Goal: Task Accomplishment & Management: Use online tool/utility

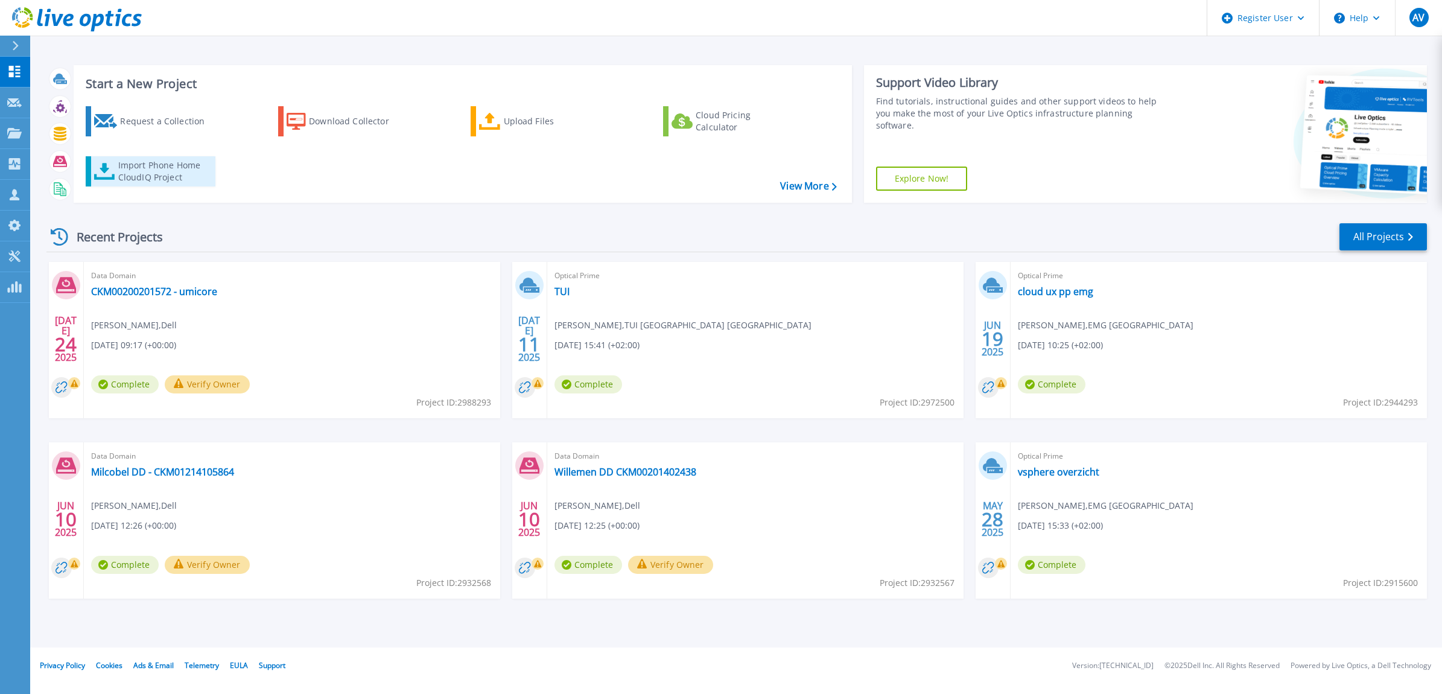
click at [213, 167] on link "Import Phone Home CloudIQ Project" at bounding box center [151, 171] width 130 height 30
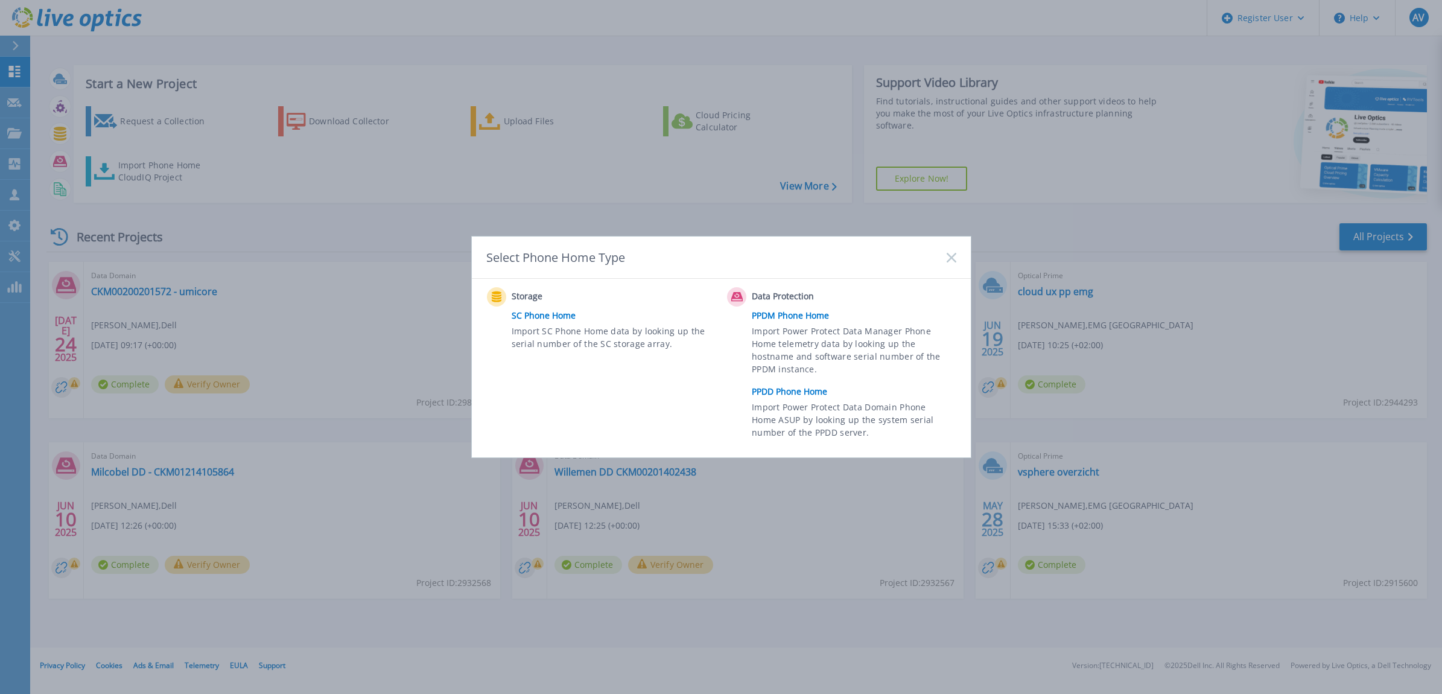
click at [786, 395] on link "PPDD Phone Home" at bounding box center [857, 392] width 210 height 18
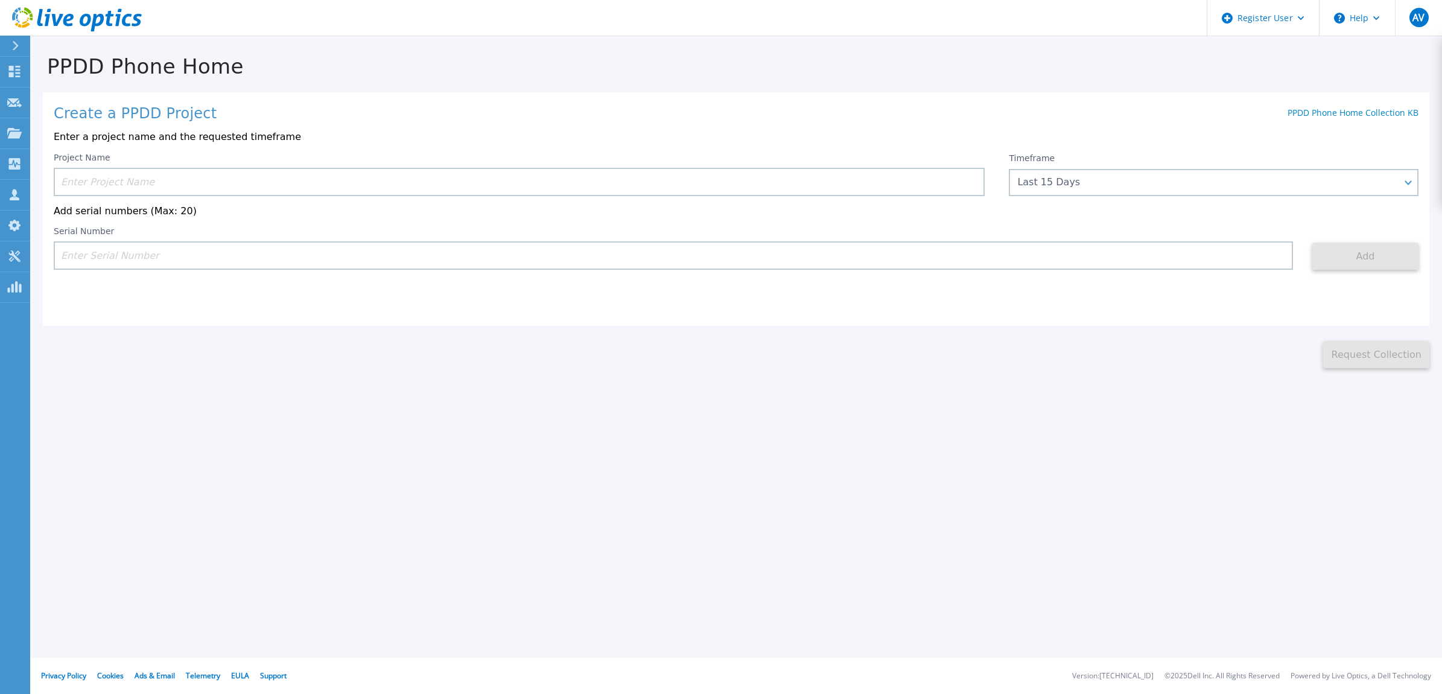
click at [1182, 197] on div "Project Name Timeframe Last 15 Days Last 15 Days Last 2 Months Last 6 Months La…" at bounding box center [736, 212] width 1365 height 118
click at [1165, 190] on div "Last 15 Days" at bounding box center [1214, 182] width 410 height 27
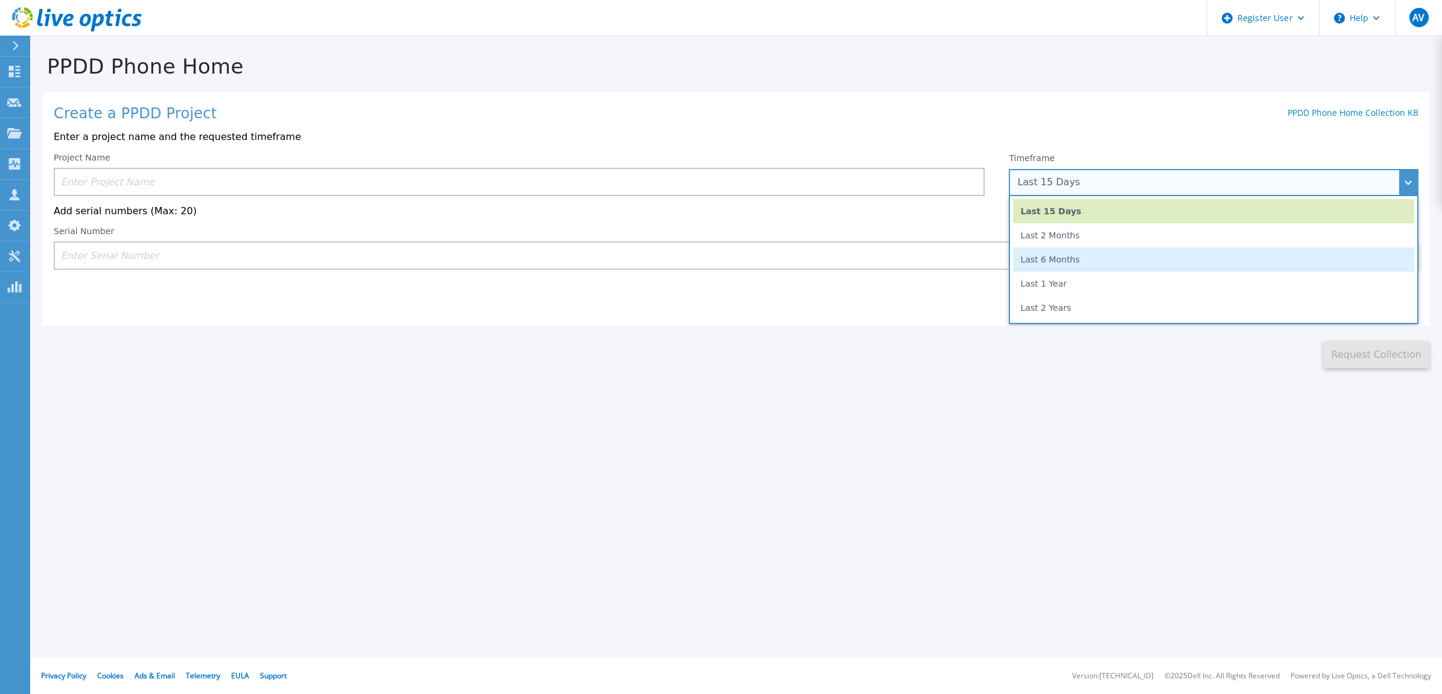
click at [1141, 267] on li "Last 6 Months" at bounding box center [1213, 259] width 401 height 24
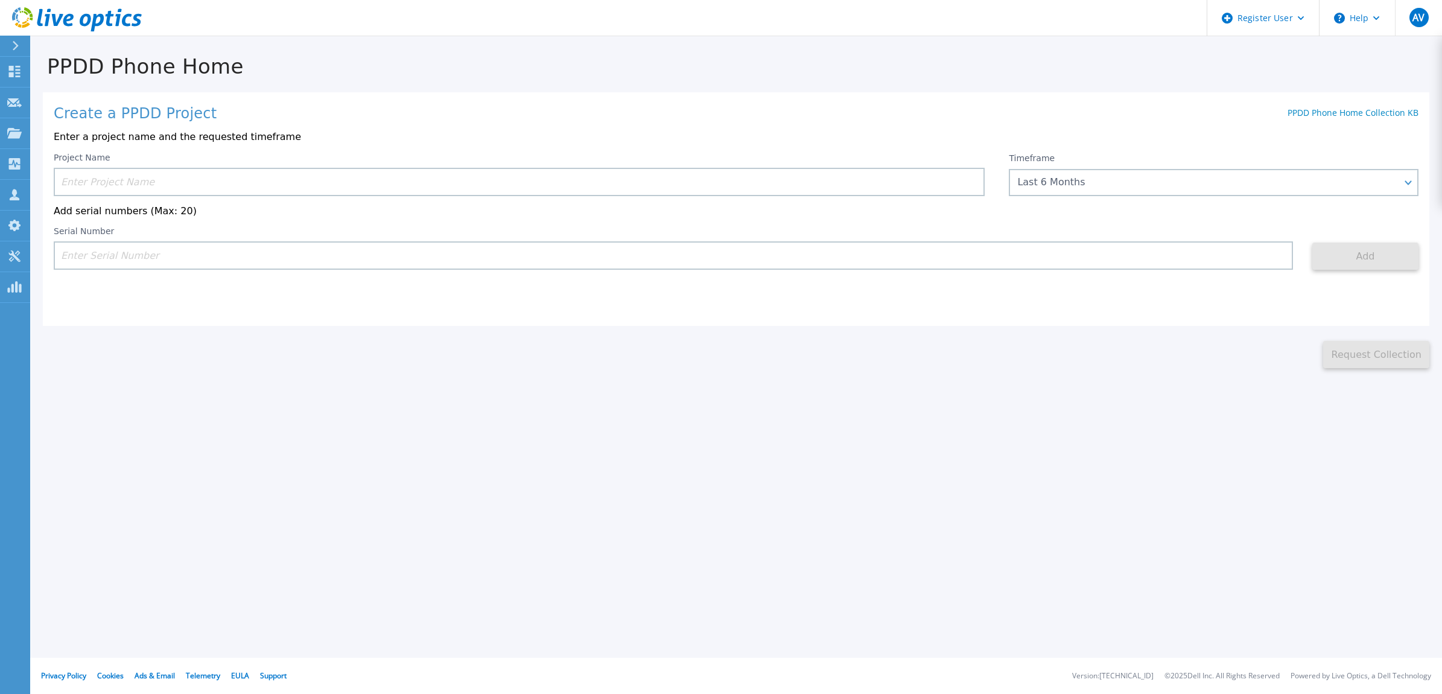
click at [441, 165] on div "Project Name" at bounding box center [519, 174] width 931 height 43
click at [441, 182] on input at bounding box center [519, 182] width 931 height 28
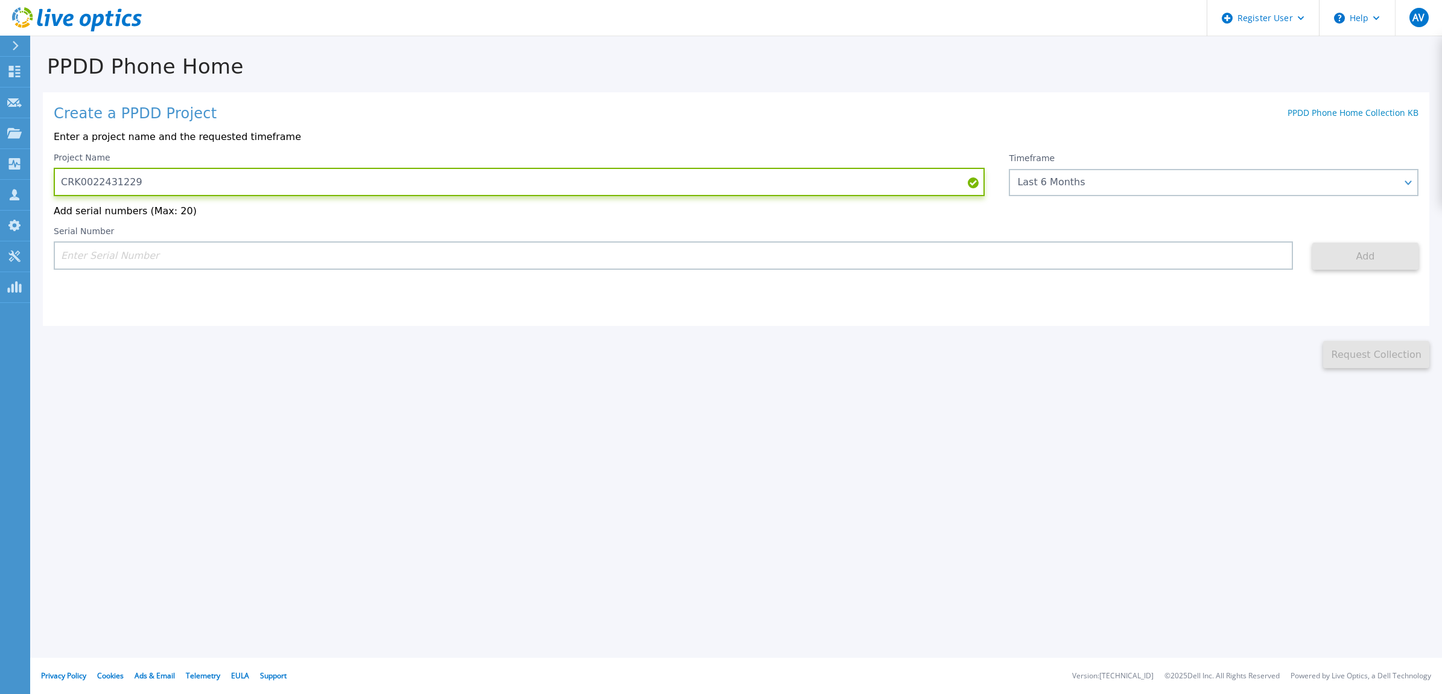
type input "CRK00224312290"
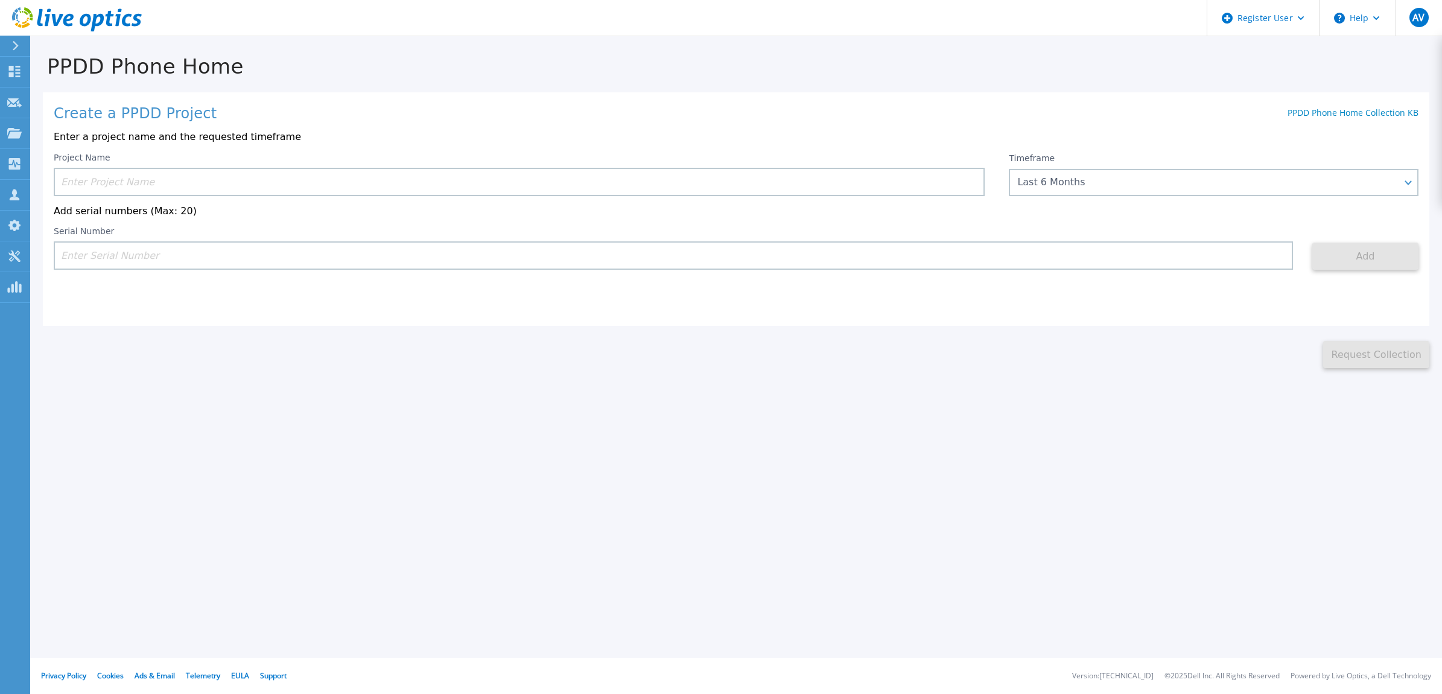
click at [236, 258] on input at bounding box center [674, 255] width 1240 height 28
paste input "CRK00224312290"
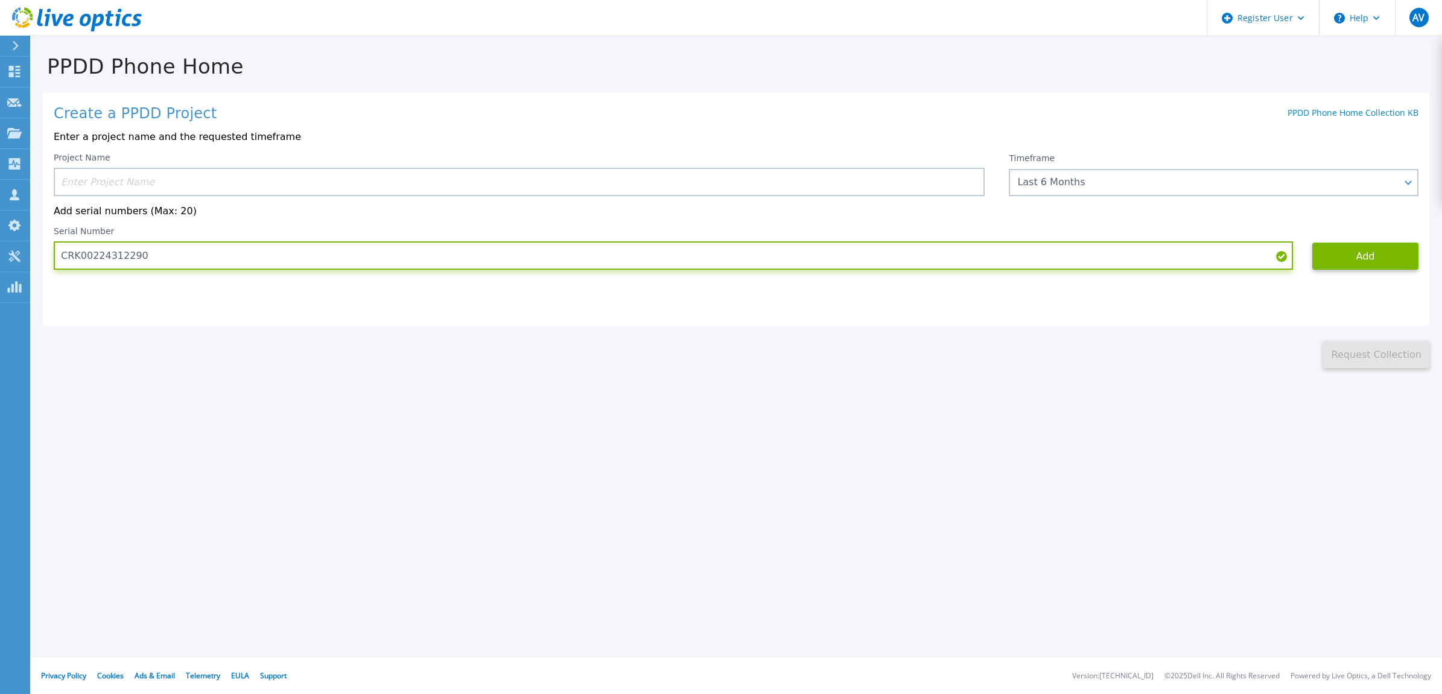
type input "CRK00224312290"
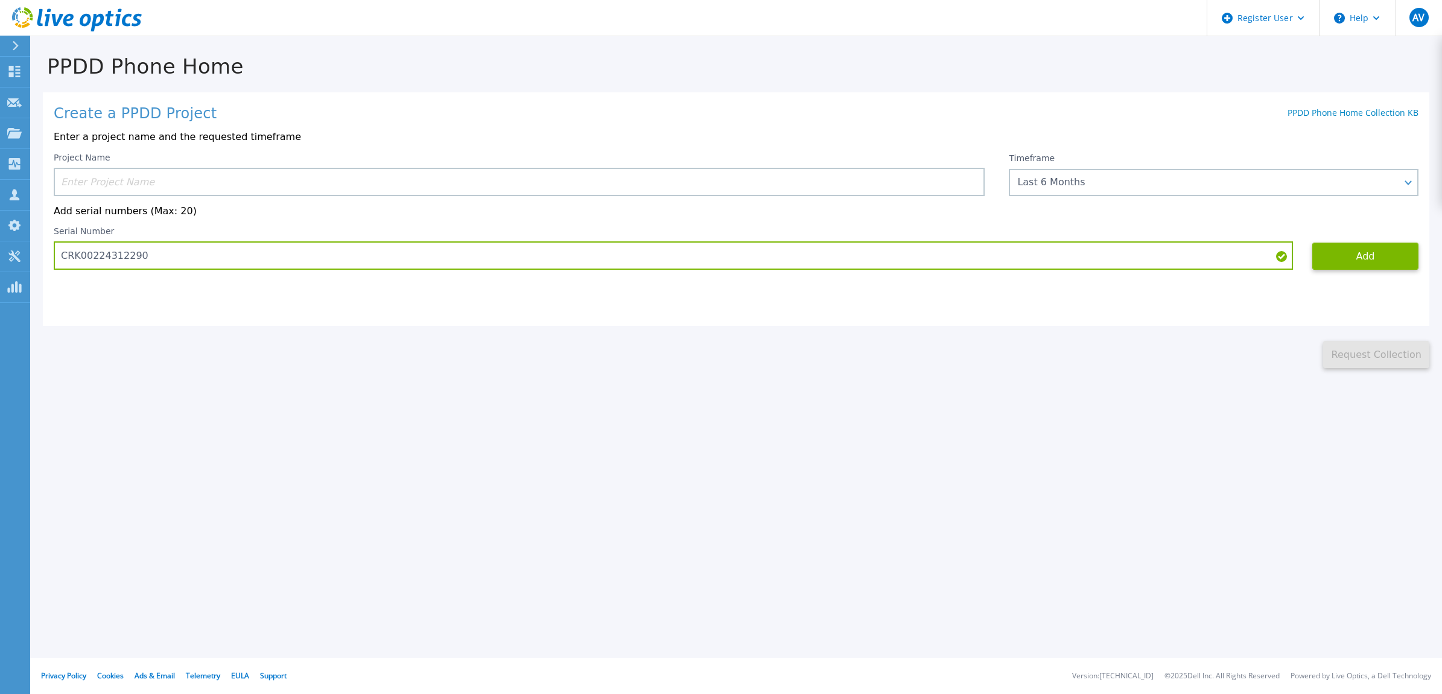
click at [1351, 240] on div "Serial Number CRK00224312290 Add" at bounding box center [736, 247] width 1365 height 43
click at [1336, 255] on button "Add" at bounding box center [1366, 256] width 106 height 27
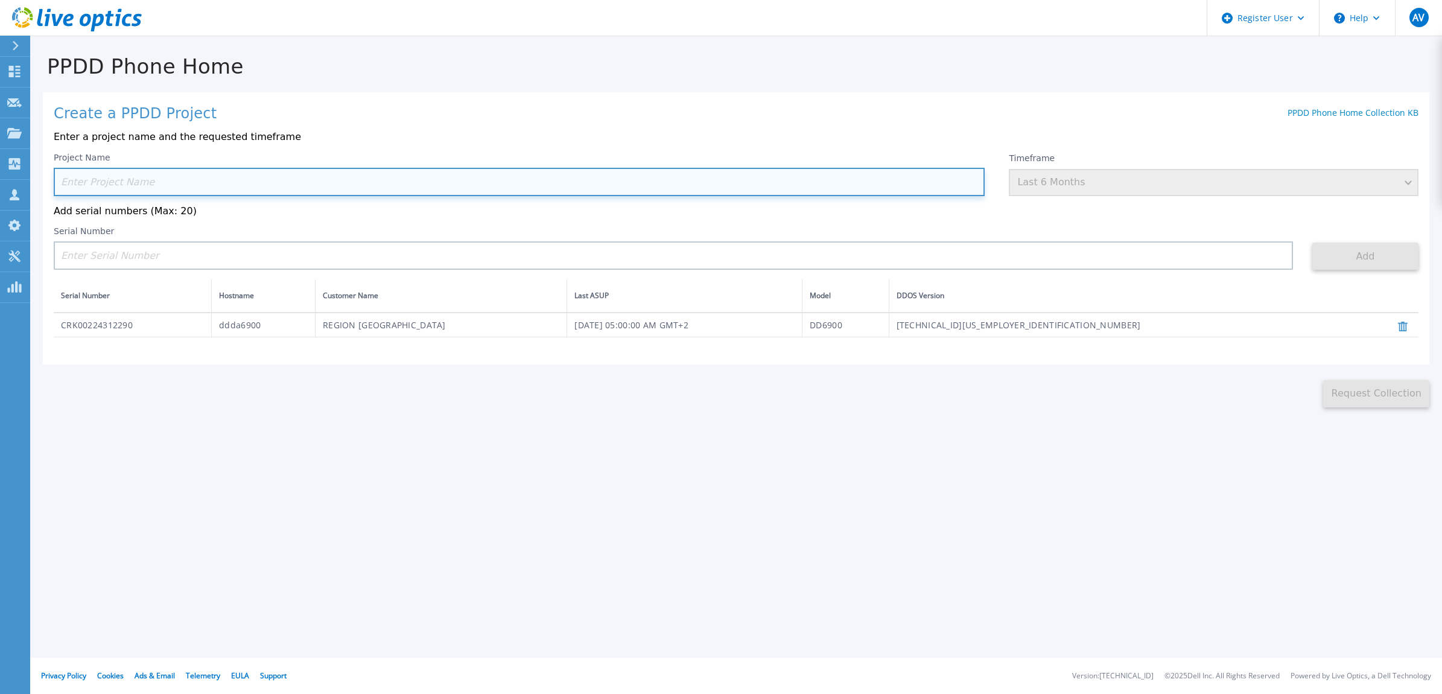
click at [214, 183] on input at bounding box center [519, 182] width 931 height 28
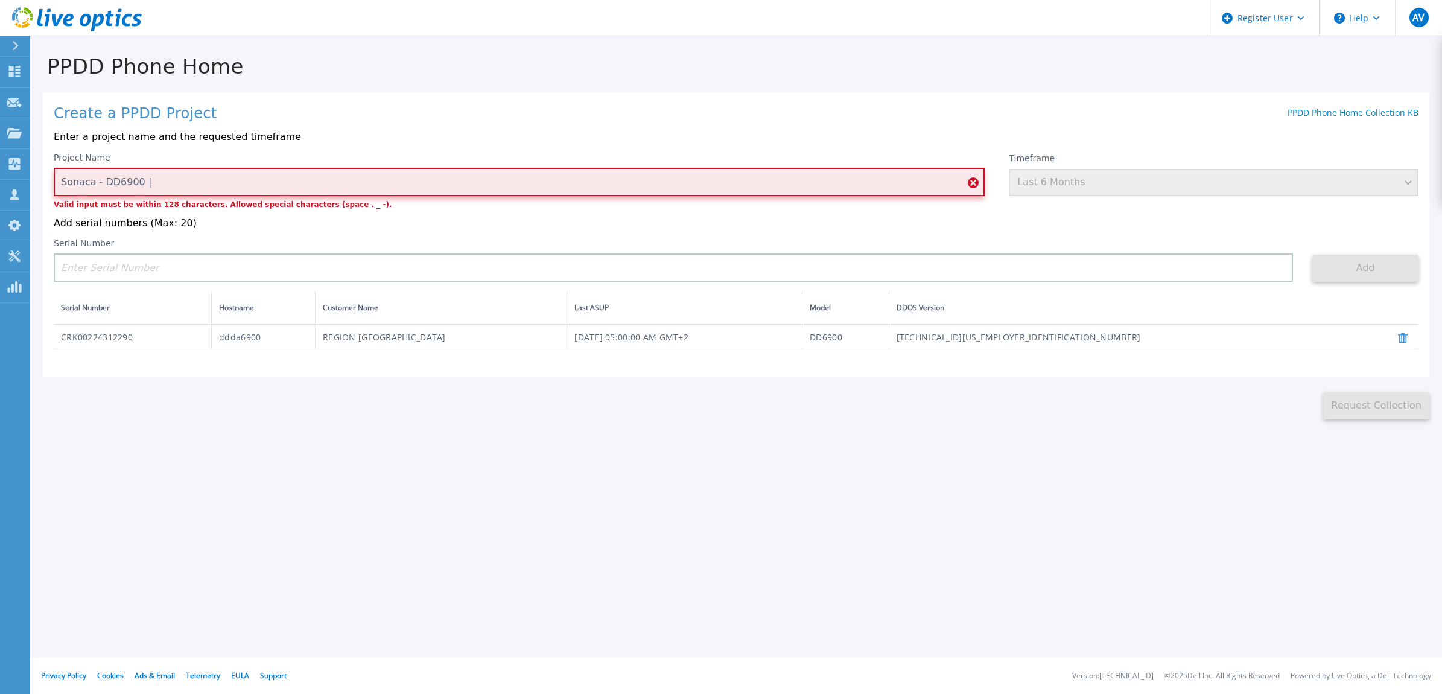
paste input "CRK00224312290"
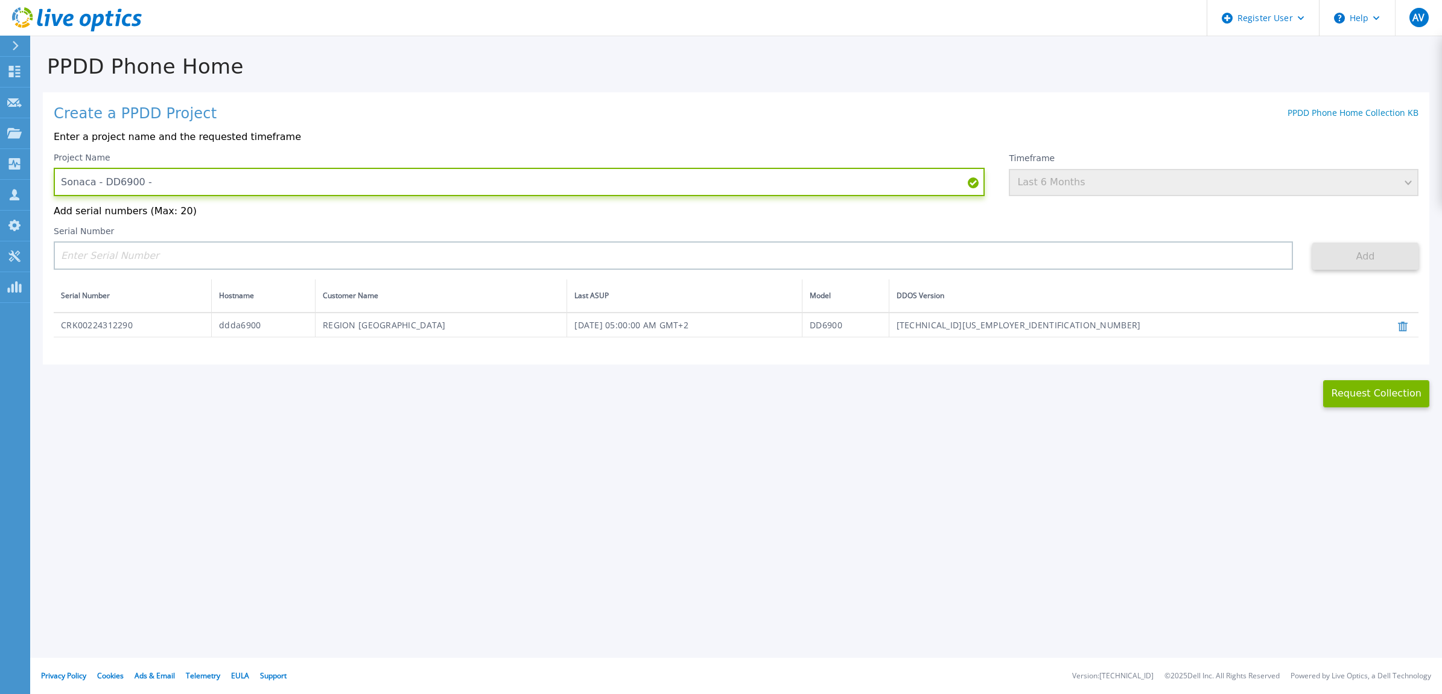
paste input "CRK00224312290"
type input "Sonaca - DD6900"
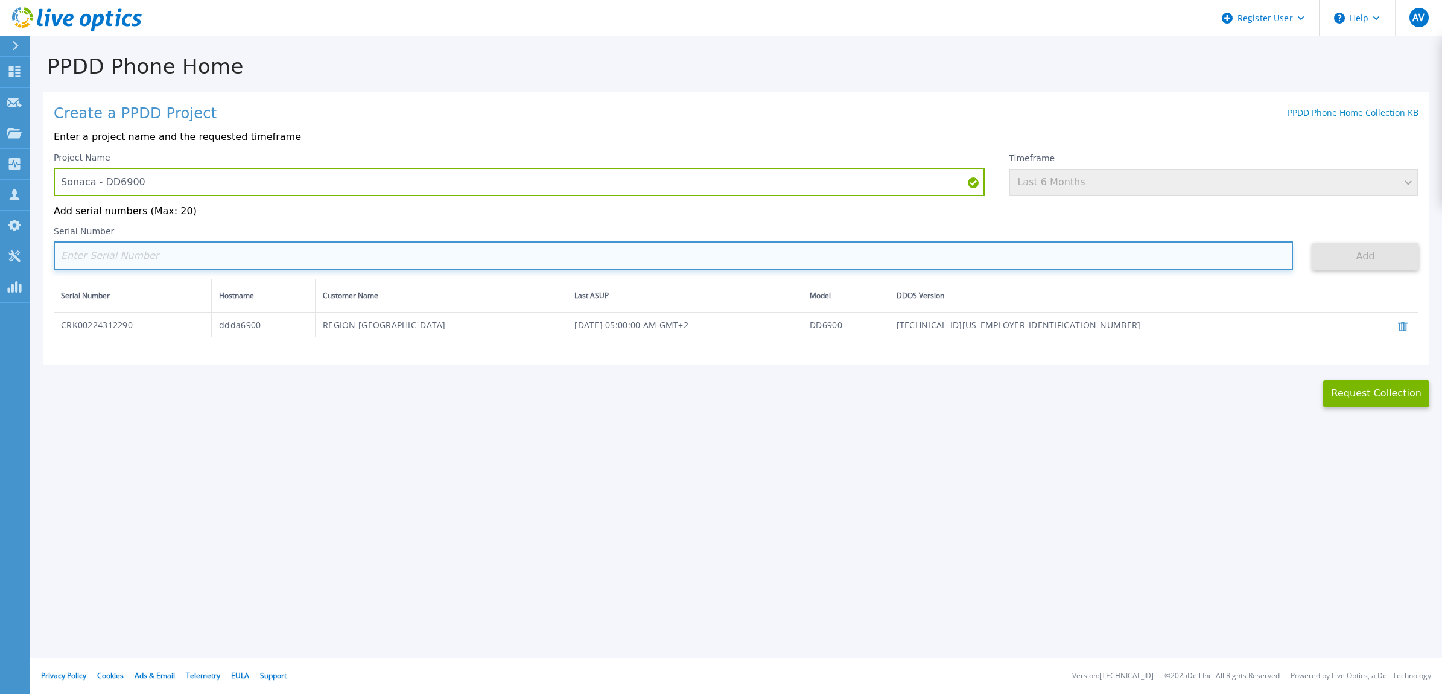
paste input "CRK00224312290"
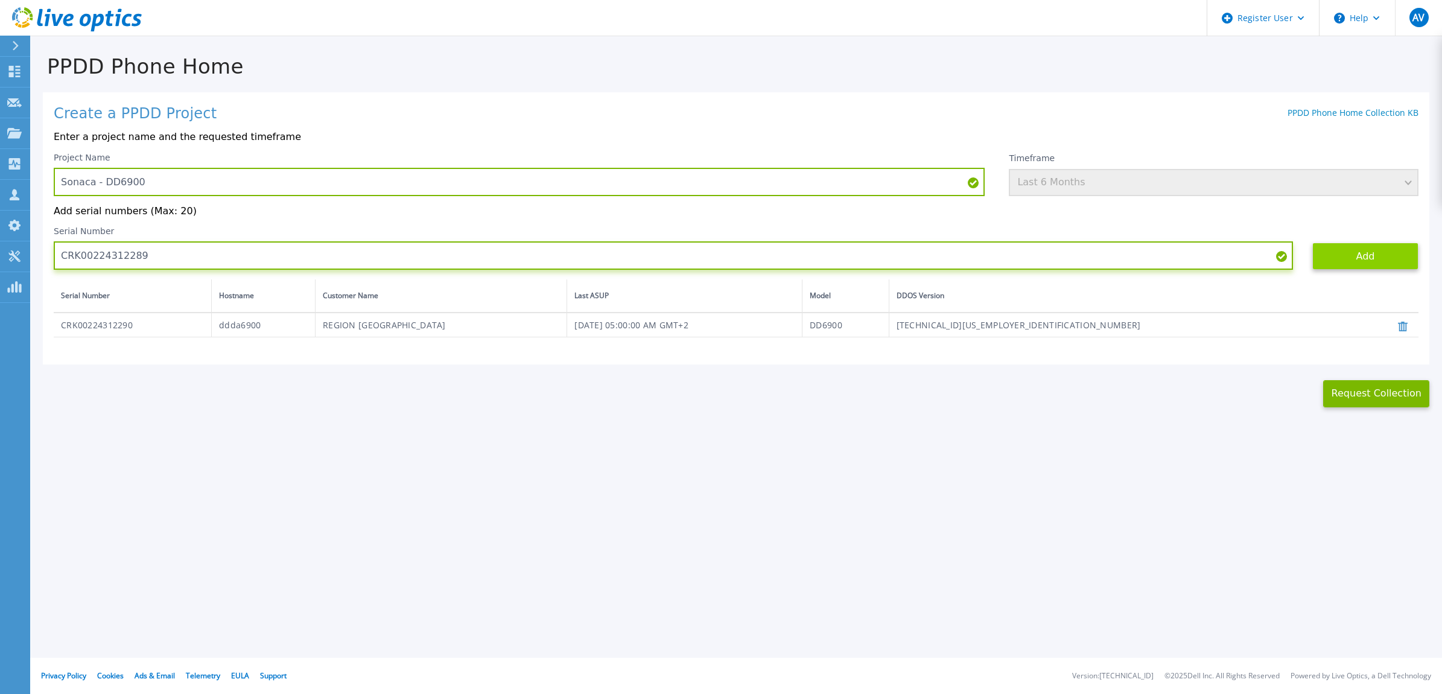
type input "CRK00224312289"
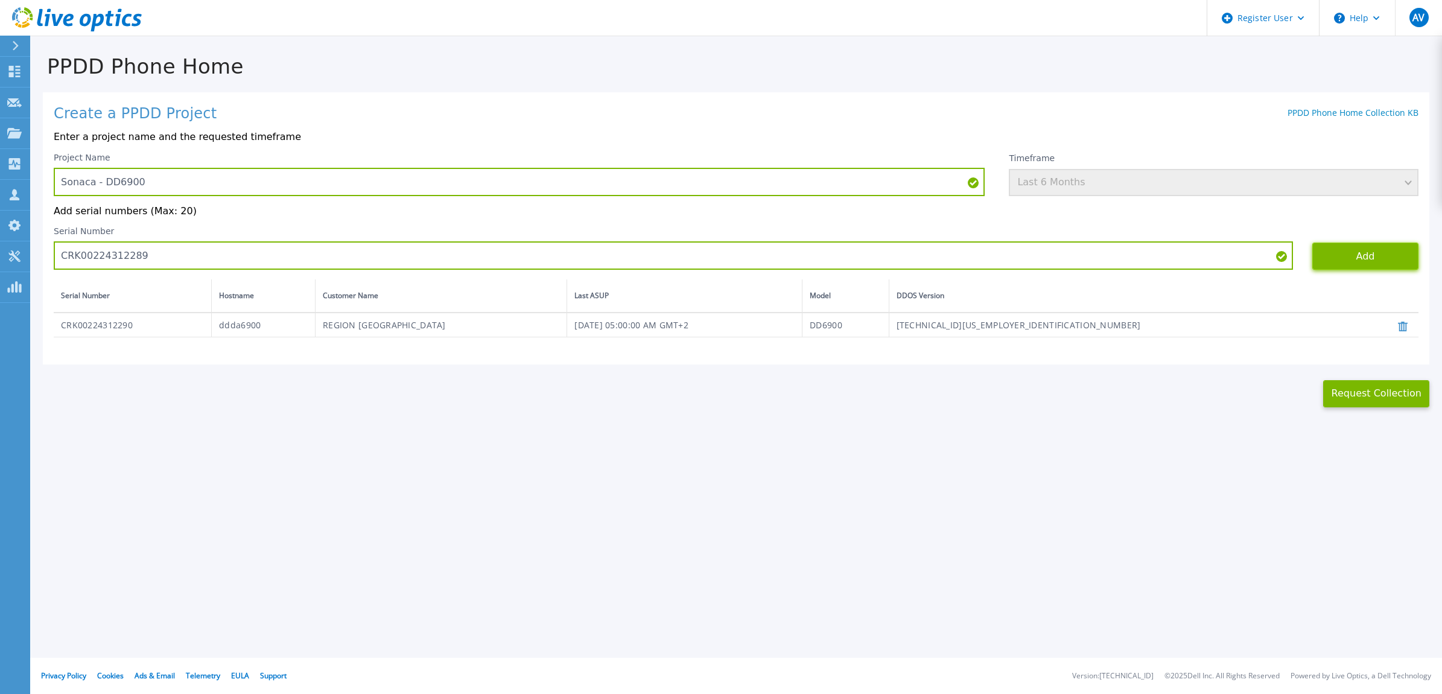
click at [1367, 258] on button "Add" at bounding box center [1366, 256] width 106 height 27
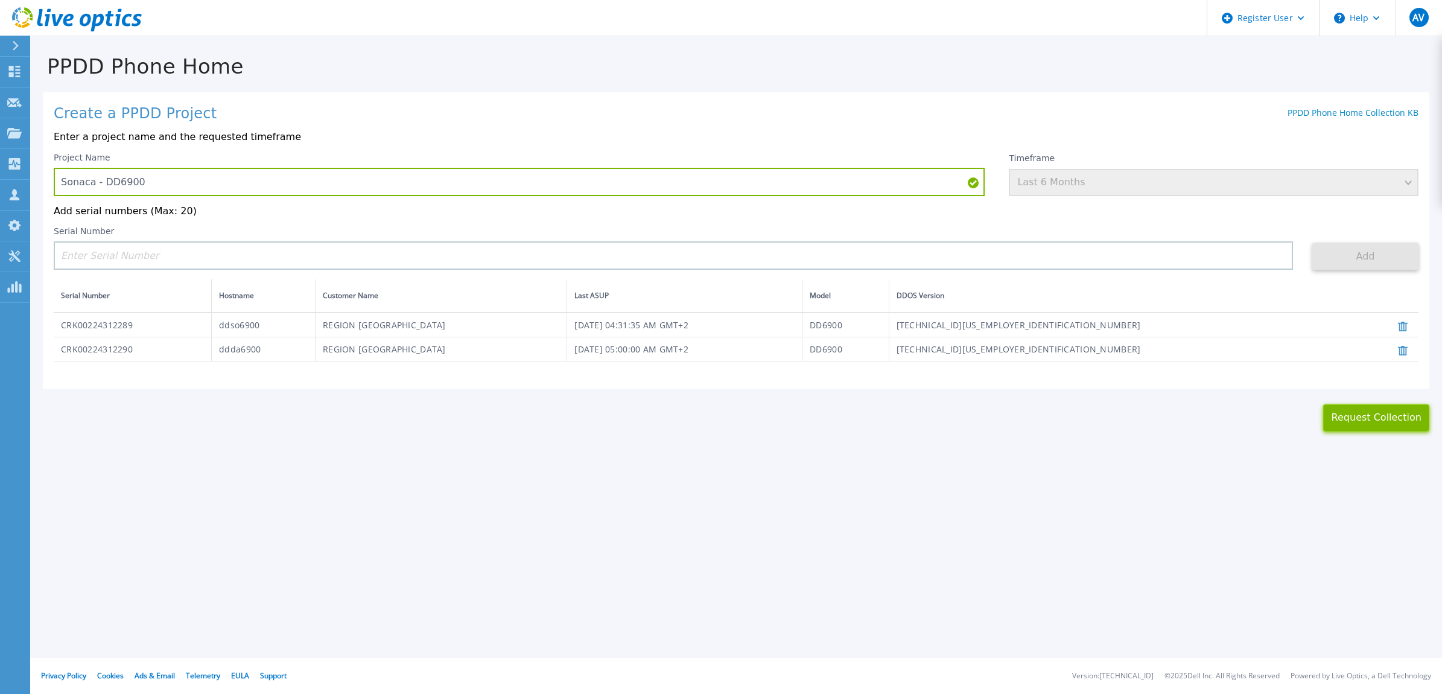
click at [1360, 420] on button "Request Collection" at bounding box center [1377, 417] width 106 height 27
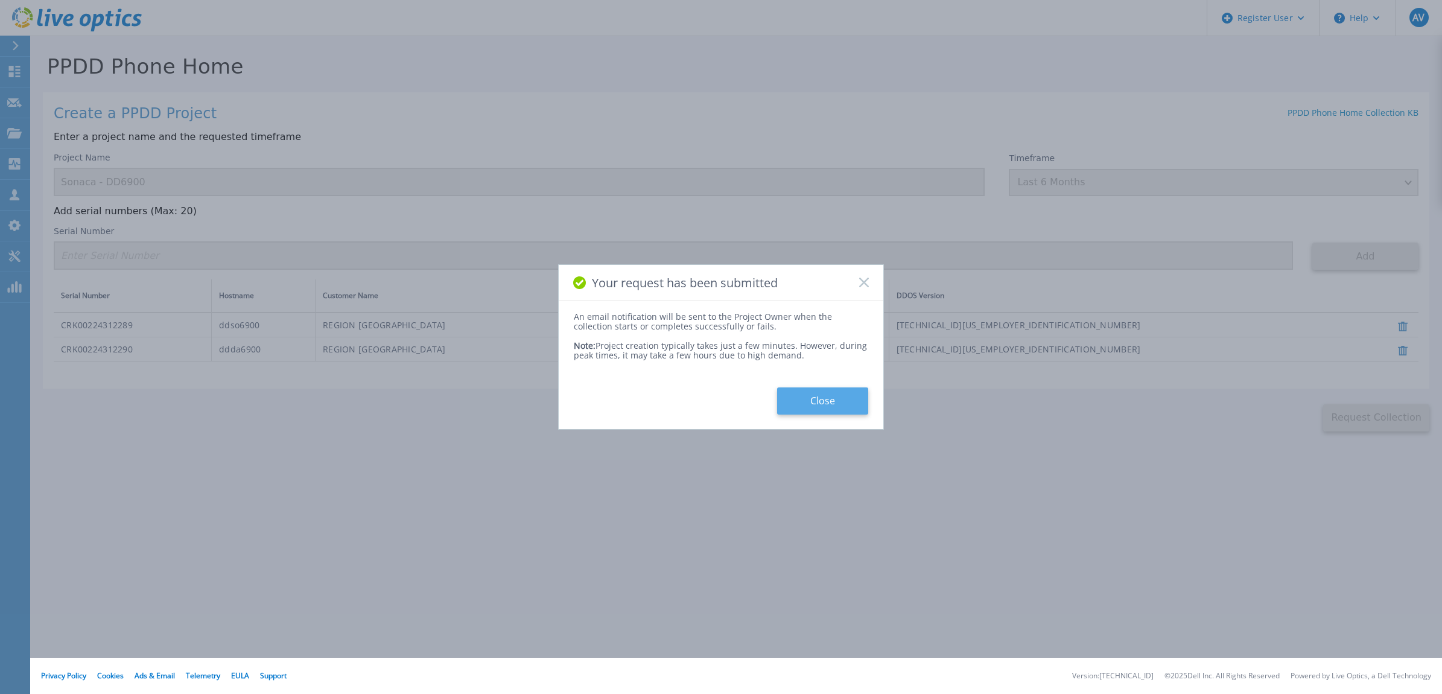
click at [843, 393] on button "Close" at bounding box center [822, 400] width 91 height 27
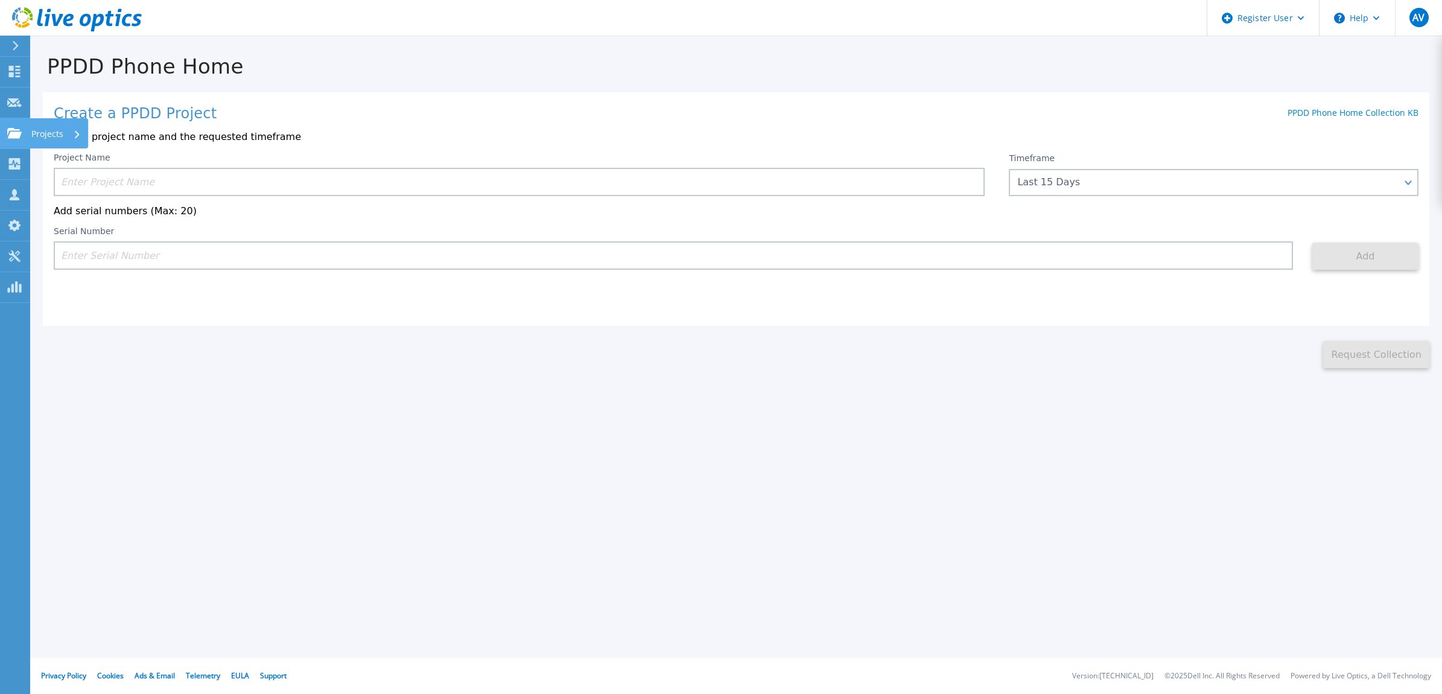
click at [24, 130] on link "Projects Projects" at bounding box center [15, 133] width 30 height 31
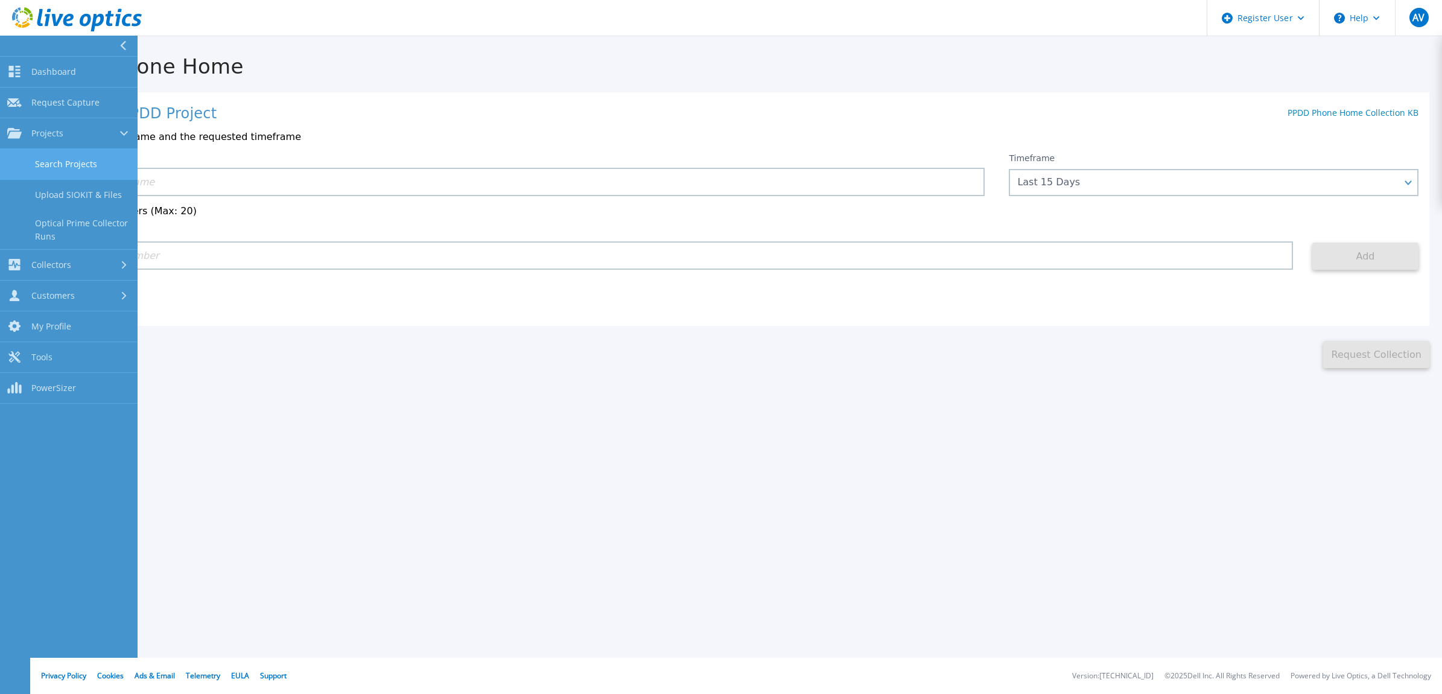
click at [92, 160] on link "Search Projects" at bounding box center [69, 164] width 138 height 31
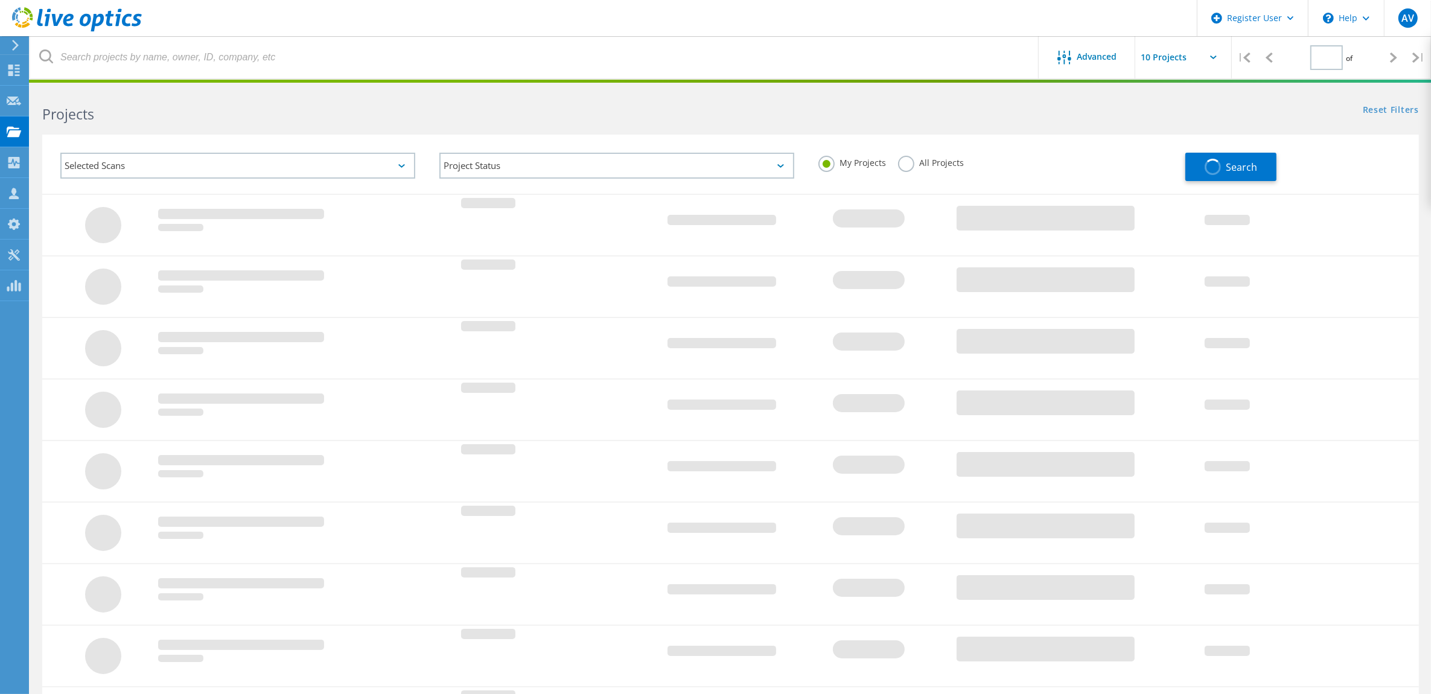
type input "1"
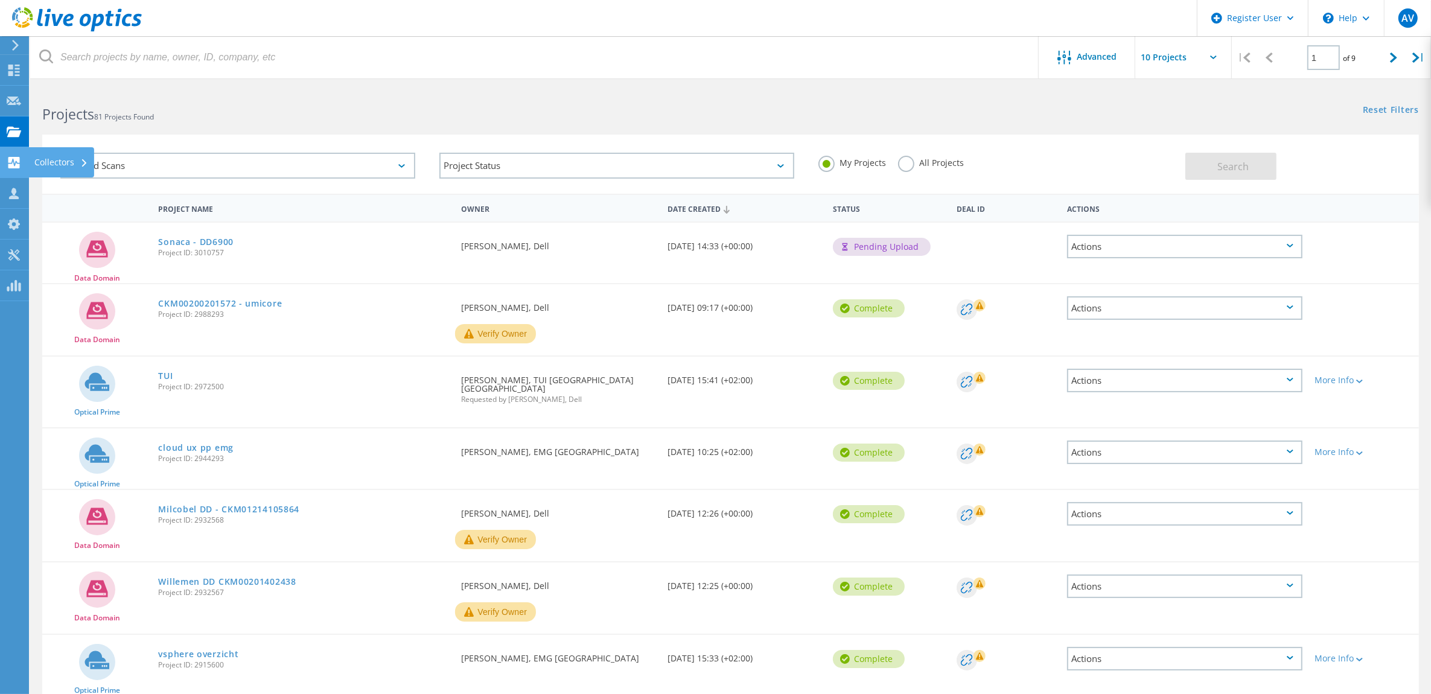
click at [35, 157] on div "Collectors" at bounding box center [61, 162] width 66 height 30
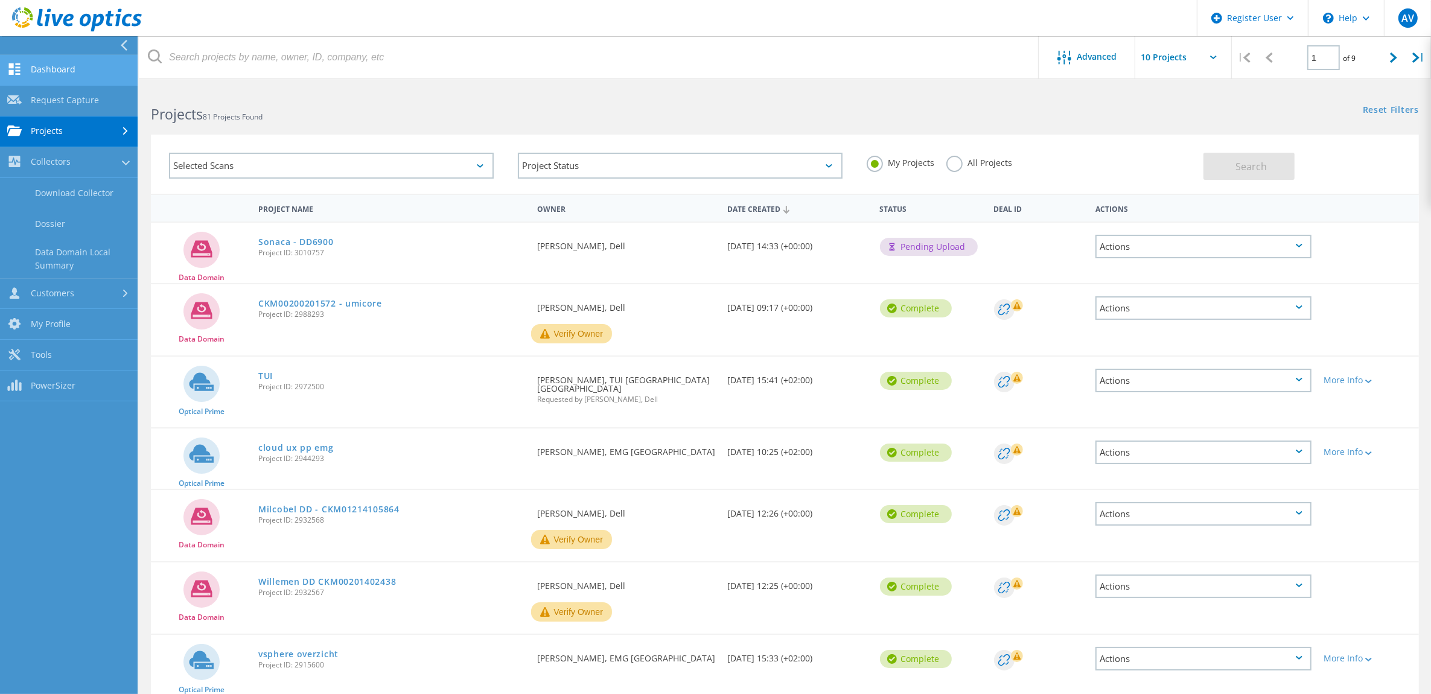
click at [52, 69] on link "Dashboard" at bounding box center [69, 70] width 138 height 31
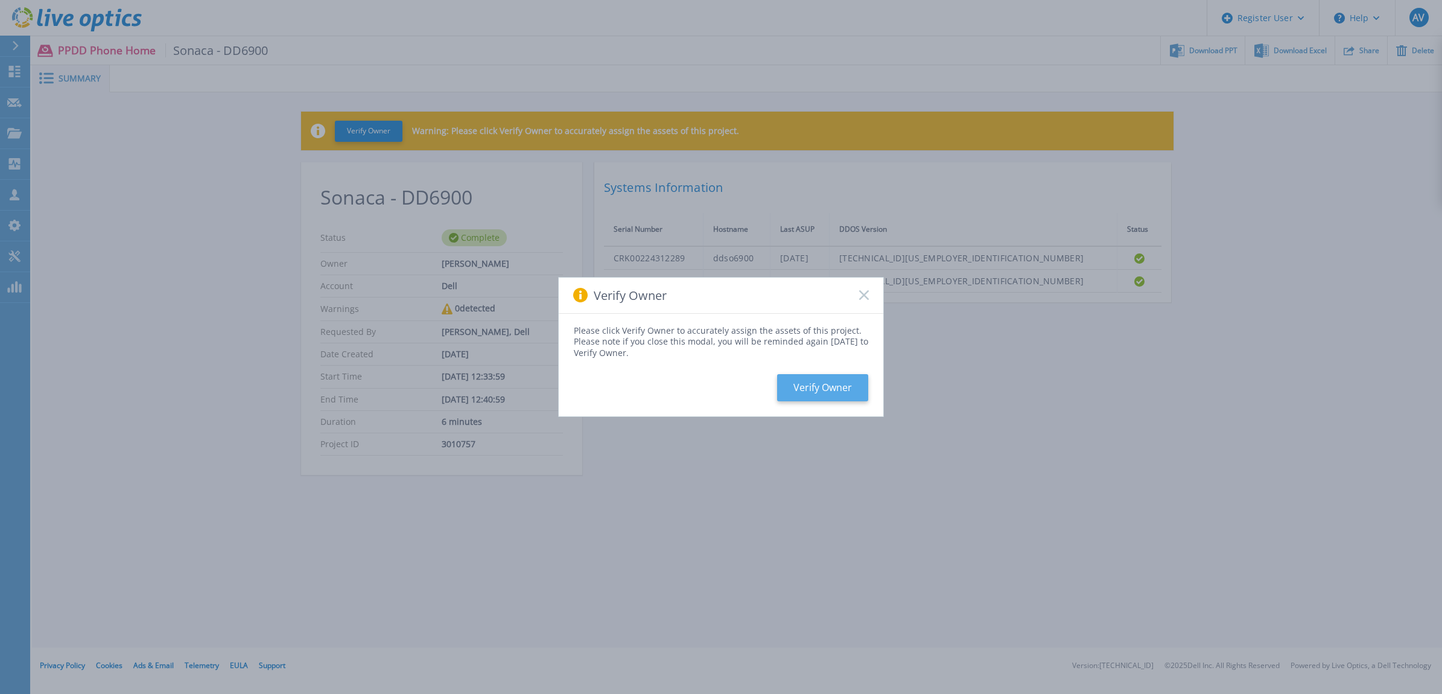
click at [831, 381] on button "Verify Owner" at bounding box center [822, 387] width 91 height 27
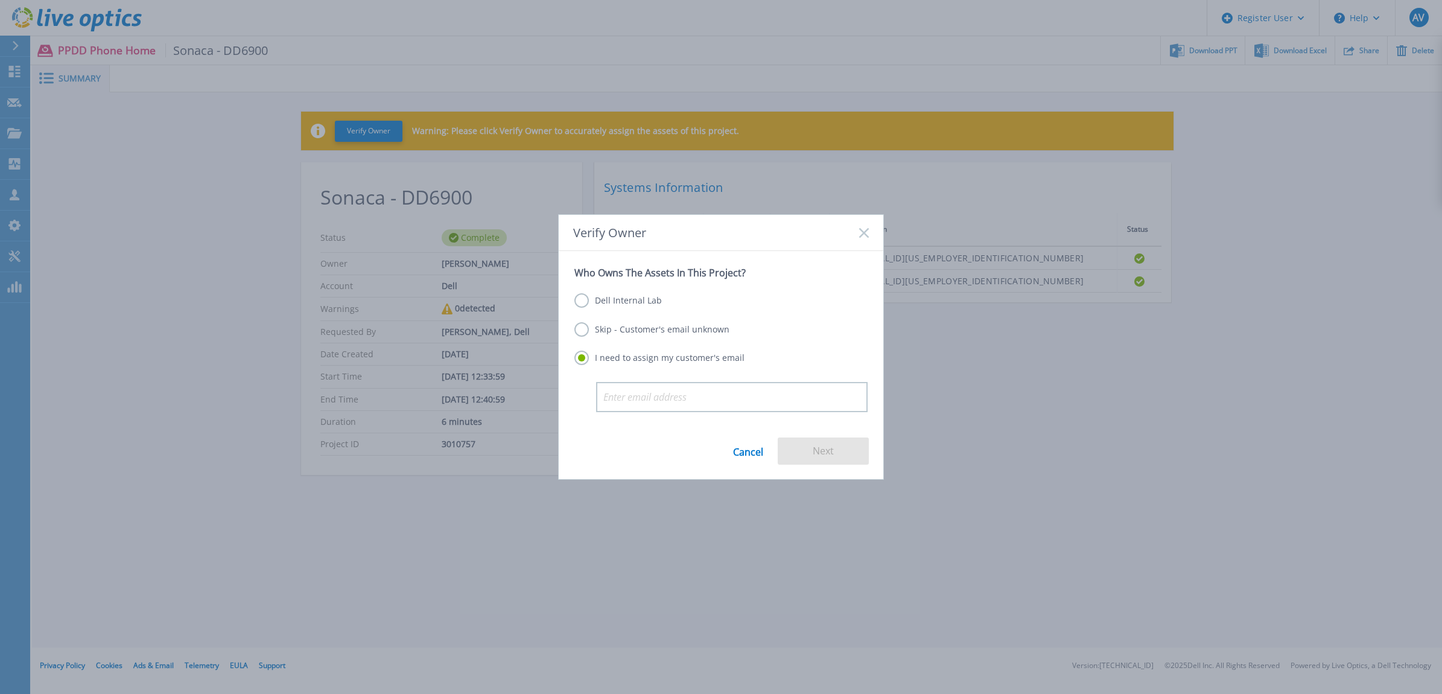
click at [579, 331] on label "Skip - Customer's email unknown" at bounding box center [652, 329] width 155 height 14
click at [0, 0] on input "Skip - Customer's email unknown" at bounding box center [0, 0] width 0 height 0
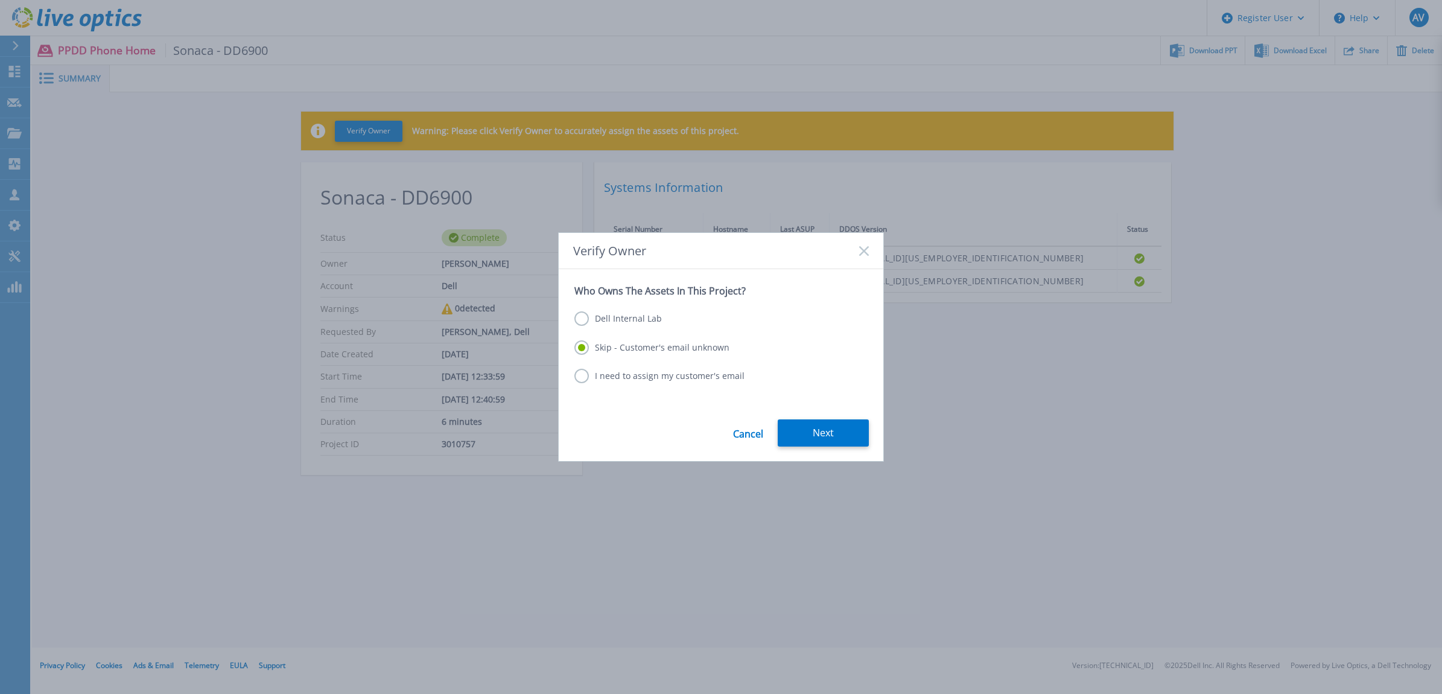
click at [833, 439] on button "Next" at bounding box center [823, 432] width 91 height 27
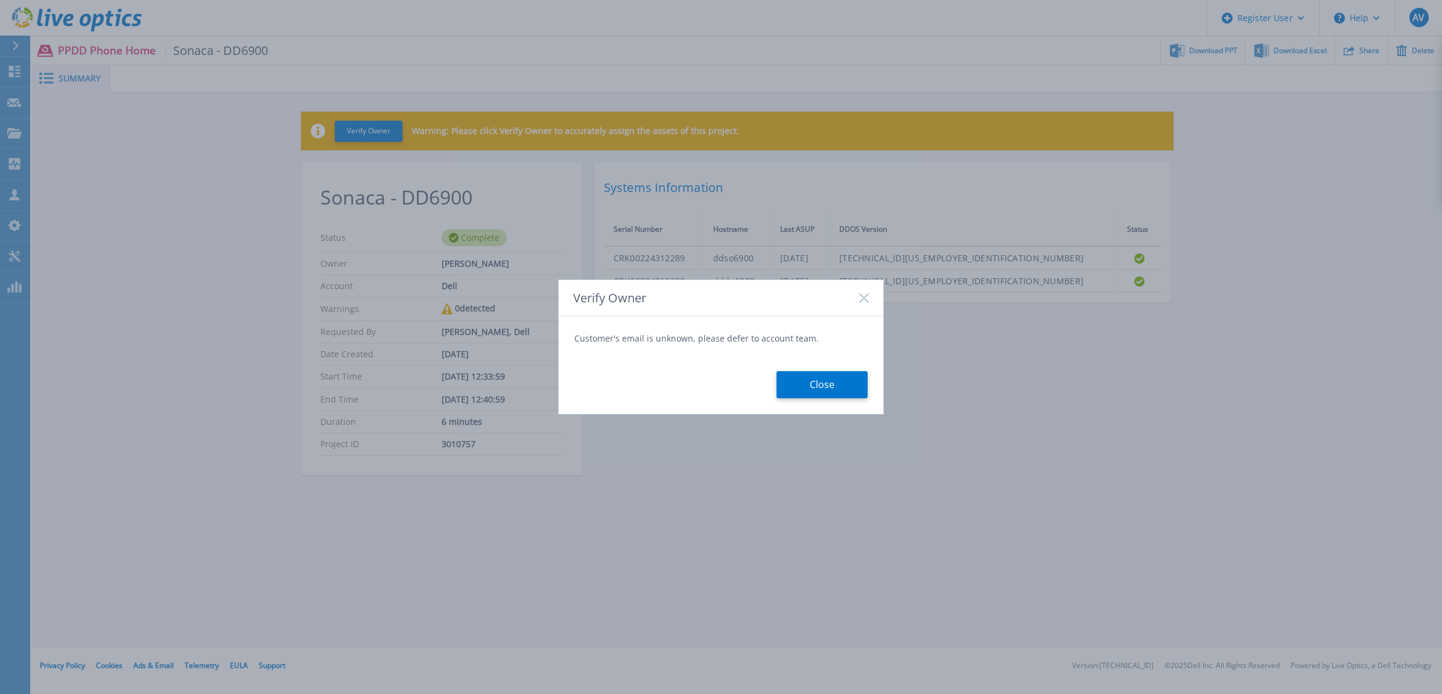
click at [825, 404] on form "Customer's email is unknown, please defer to account team. Close" at bounding box center [721, 365] width 325 height 98
click at [836, 397] on button "Close" at bounding box center [822, 384] width 91 height 27
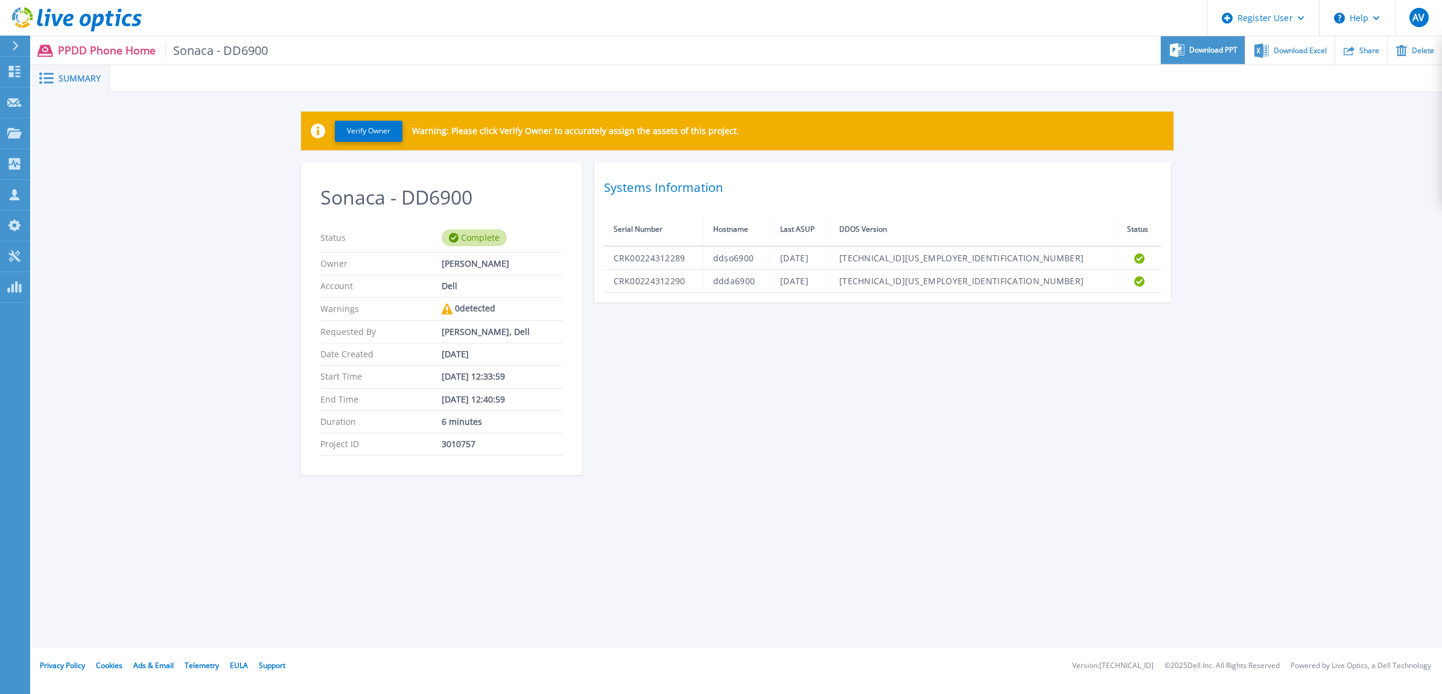
click at [1205, 52] on span "Download PPT" at bounding box center [1214, 49] width 48 height 7
click at [1383, 182] on div "Verify Owner Warning: Please click Verify Owner to accurately assign the assets…" at bounding box center [737, 299] width 1410 height 415
click at [1298, 48] on span "Download Excel" at bounding box center [1300, 49] width 53 height 7
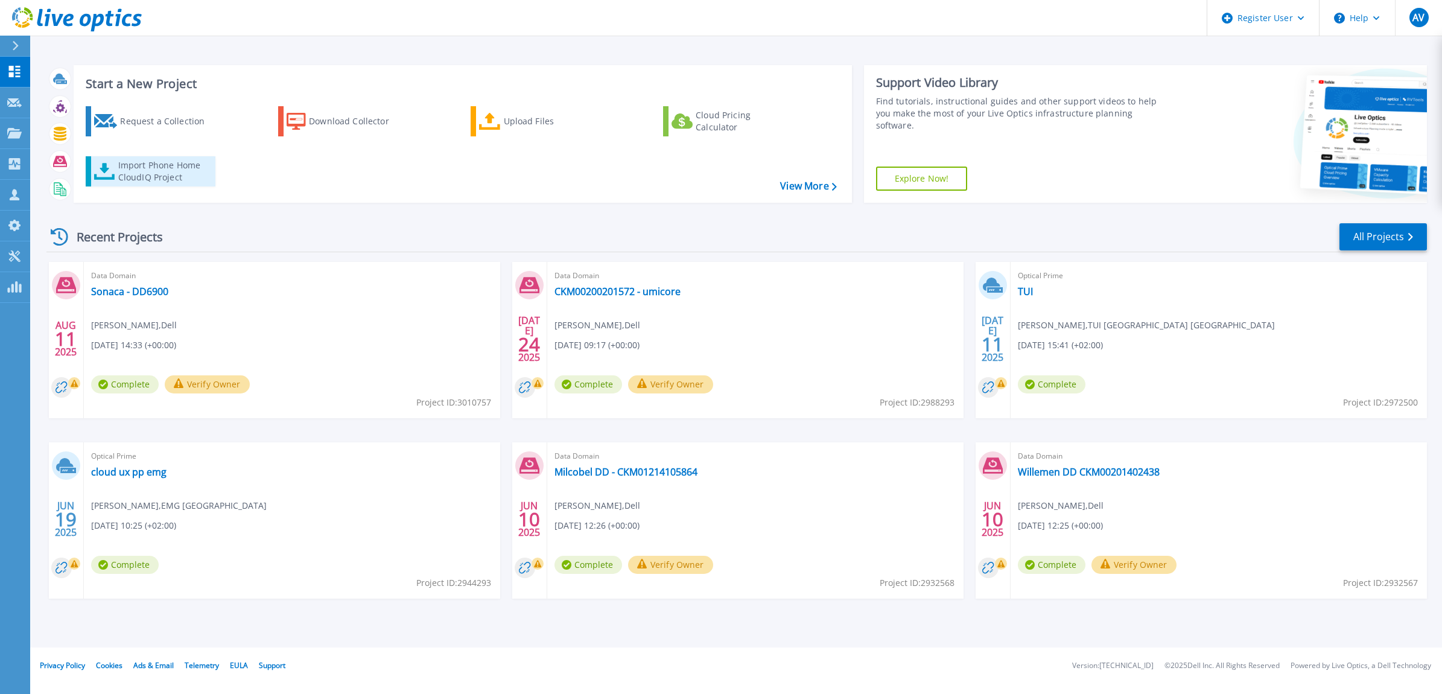
click at [153, 161] on div "Import Phone Home CloudIQ Project" at bounding box center [165, 171] width 94 height 24
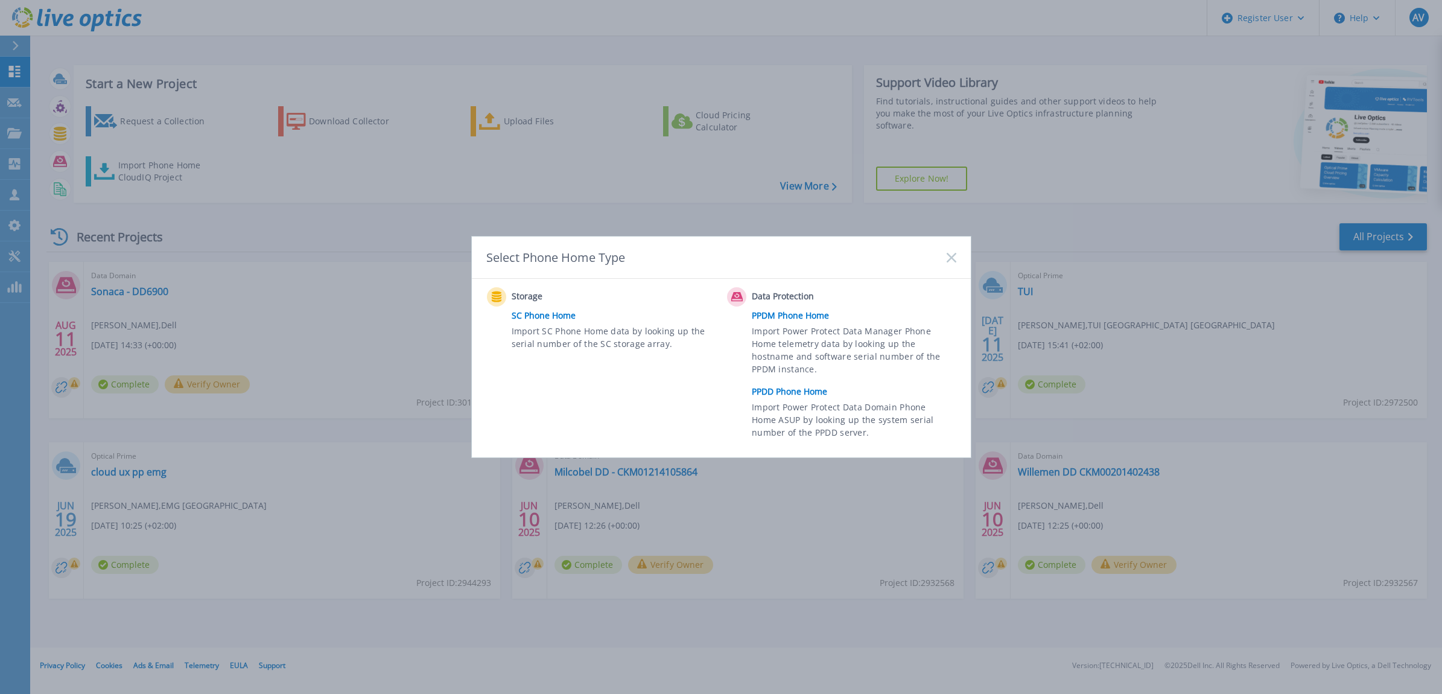
click at [798, 390] on link "PPDD Phone Home" at bounding box center [857, 392] width 210 height 18
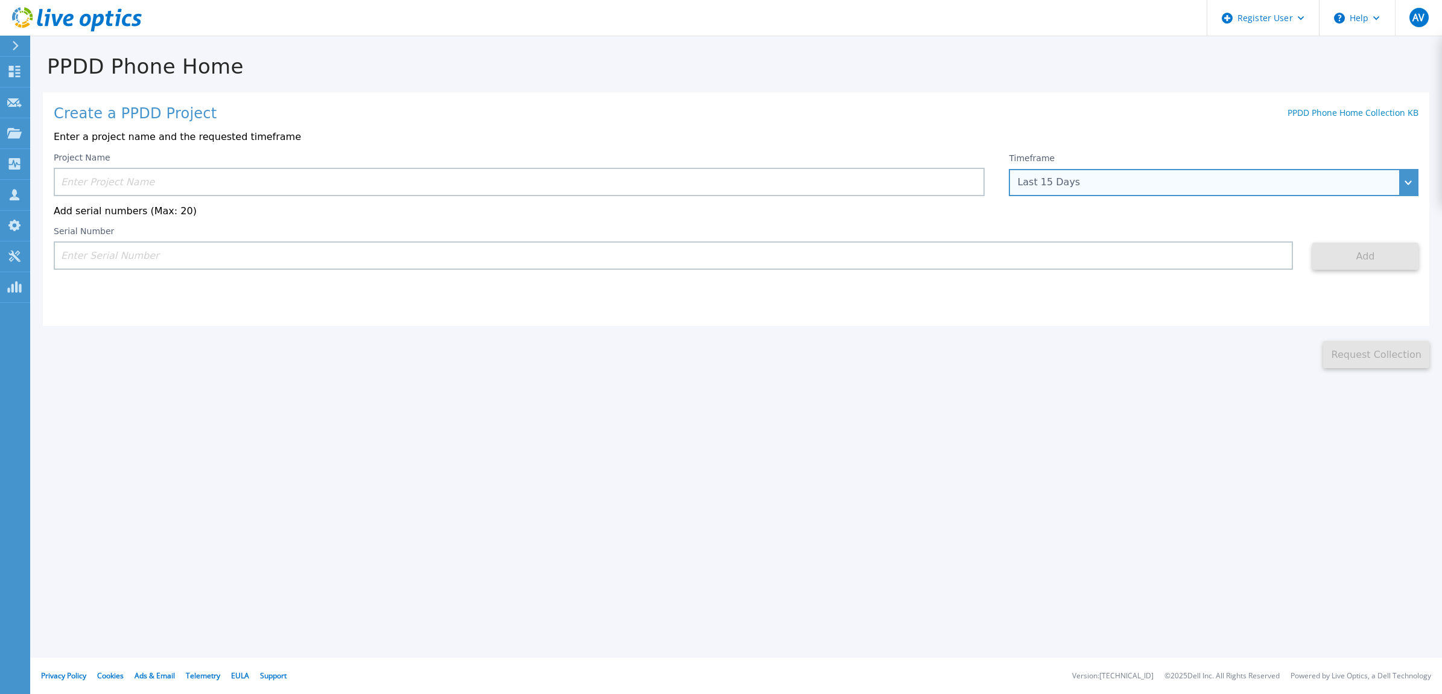
click at [1172, 189] on div "Last 15 Days" at bounding box center [1214, 182] width 410 height 27
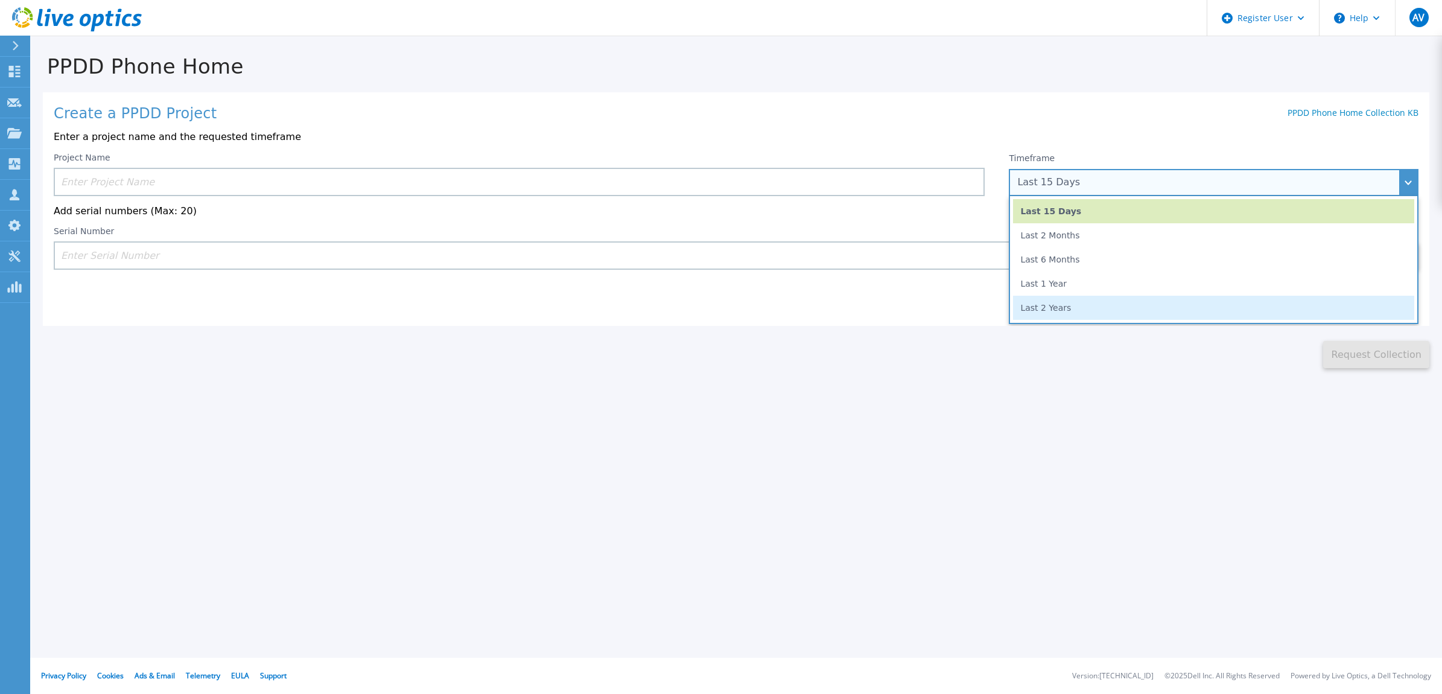
click at [1308, 312] on li "Last 2 Years" at bounding box center [1213, 308] width 401 height 24
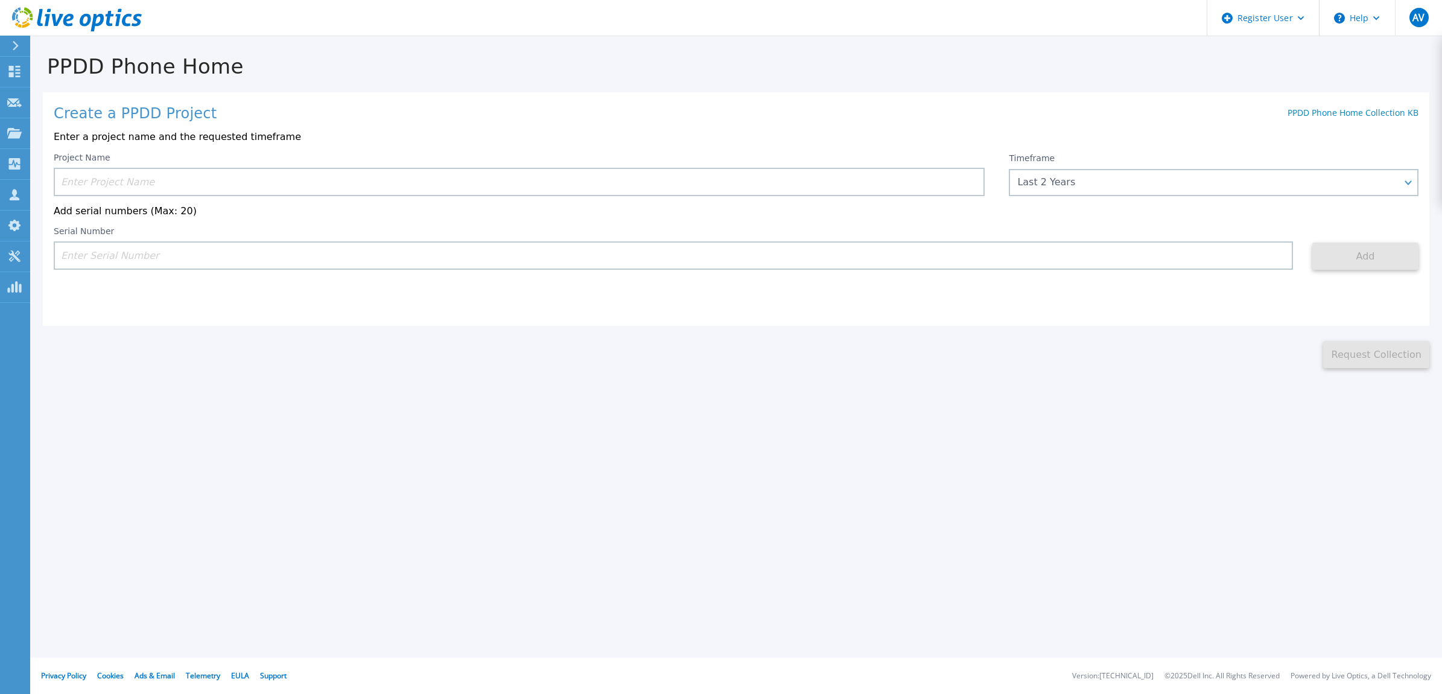
click at [213, 178] on input at bounding box center [519, 182] width 931 height 28
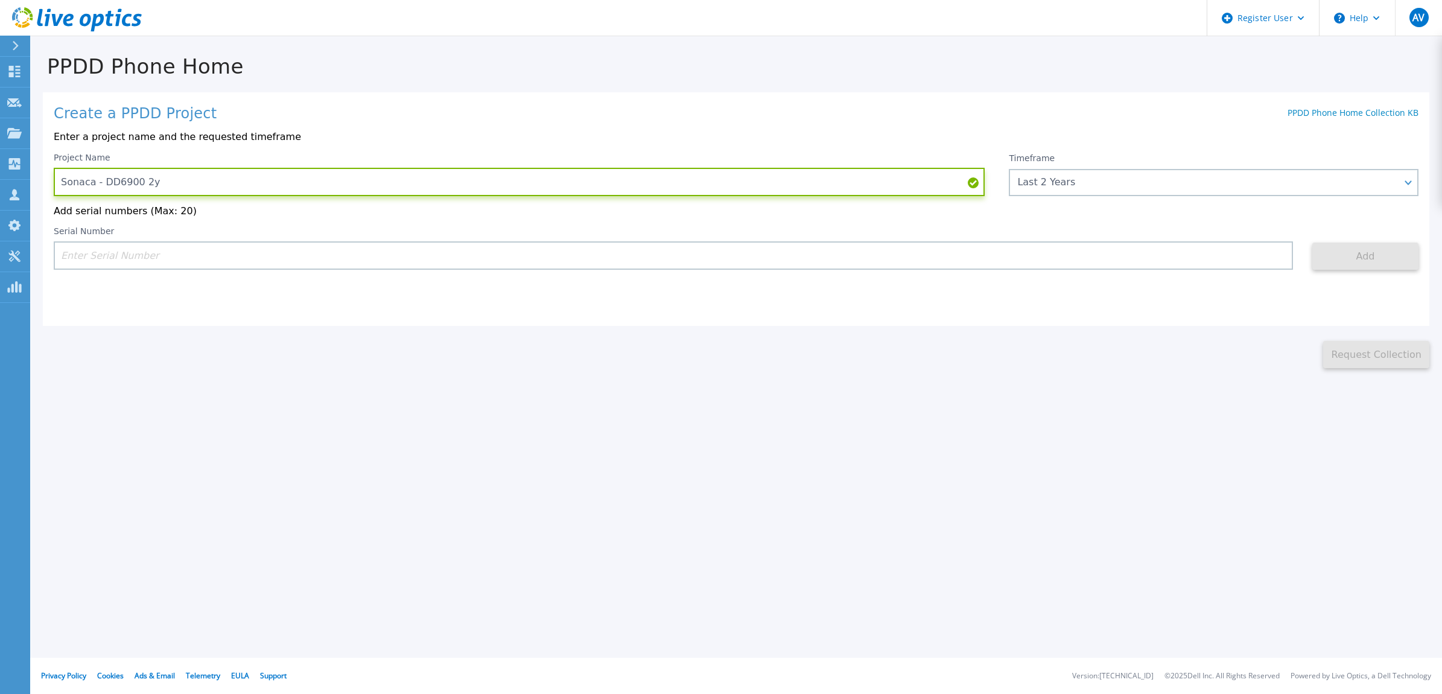
type input "Sonaca - DD6900 2y"
click at [240, 237] on div "Serial Number" at bounding box center [674, 247] width 1240 height 43
click at [243, 255] on input at bounding box center [674, 255] width 1240 height 28
paste input "CRK00224312290"
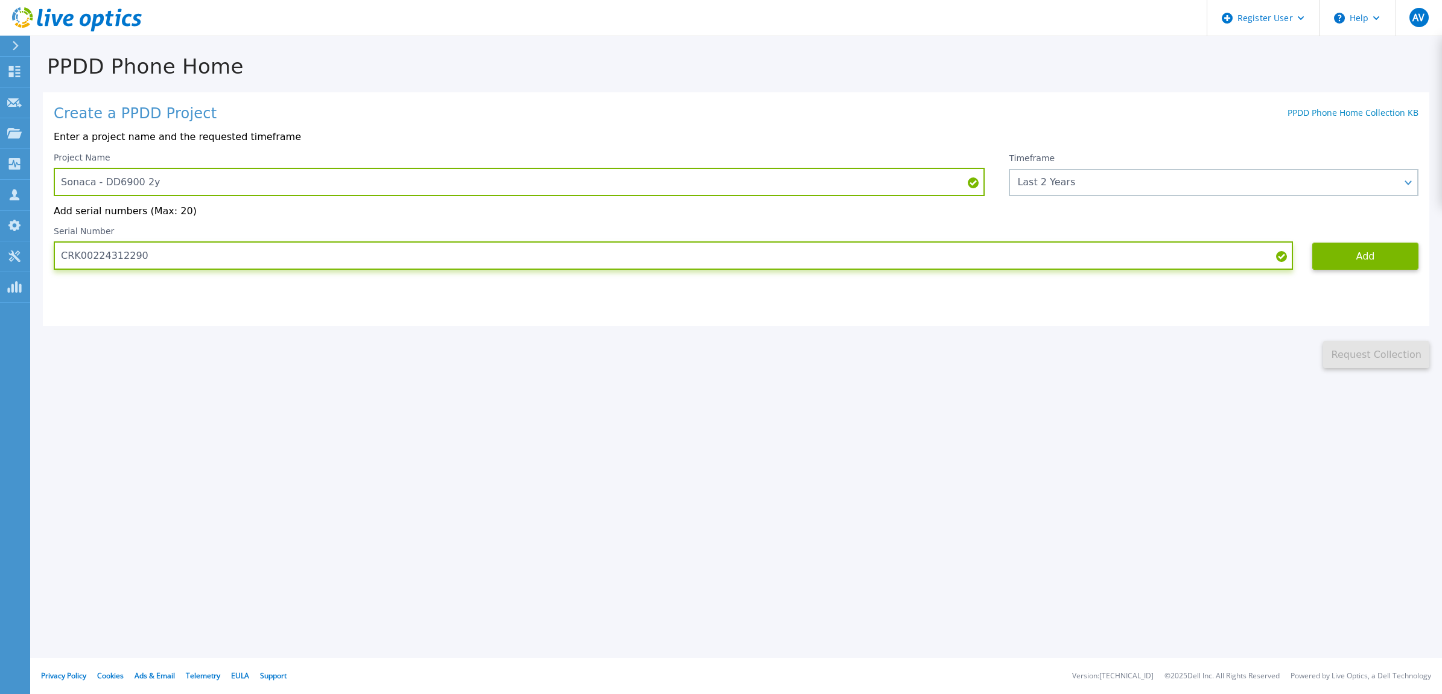
type input "CRK00224312290"
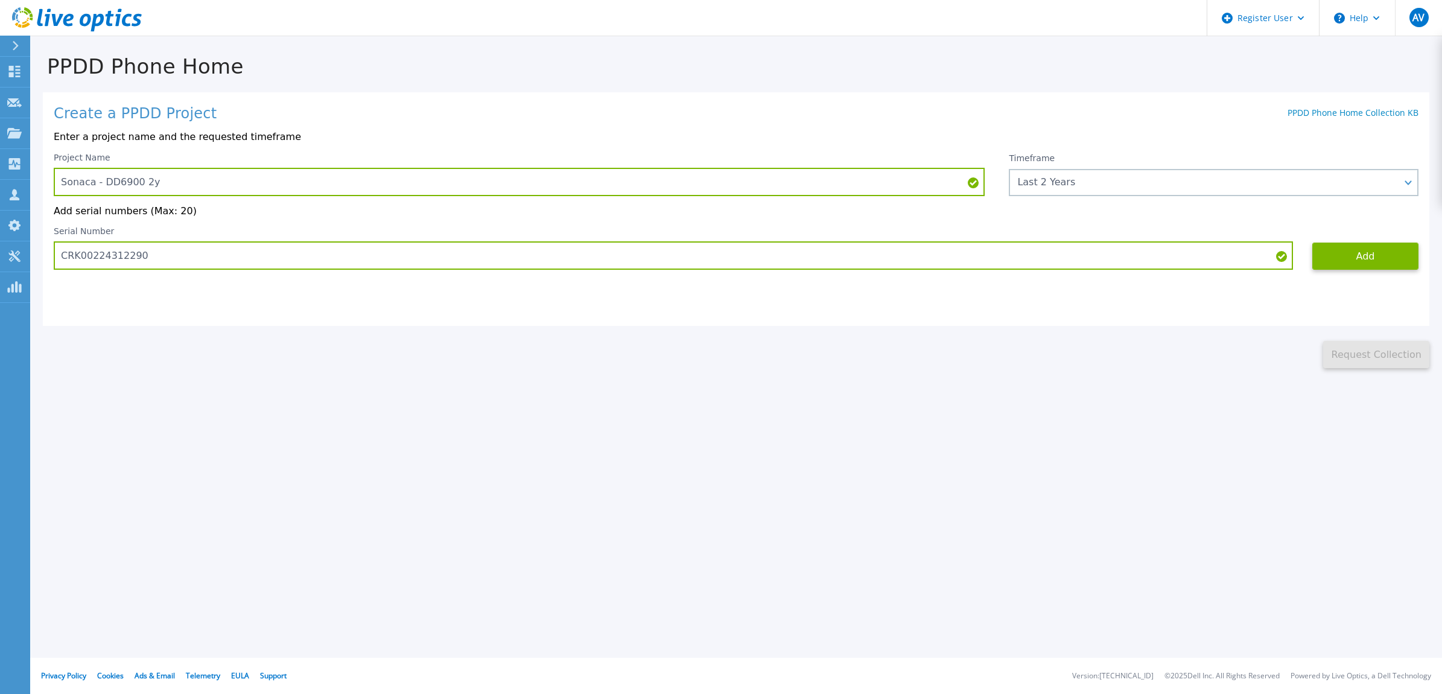
drag, startPoint x: 855, startPoint y: 462, endPoint x: 1428, endPoint y: 432, distance: 573.5
click at [873, 464] on div "PPDD Phone Home Create a PPDD Project PPDD Phone Home Collection KB Enter a pro…" at bounding box center [721, 347] width 1442 height 694
click at [1369, 267] on button "Add" at bounding box center [1366, 256] width 106 height 27
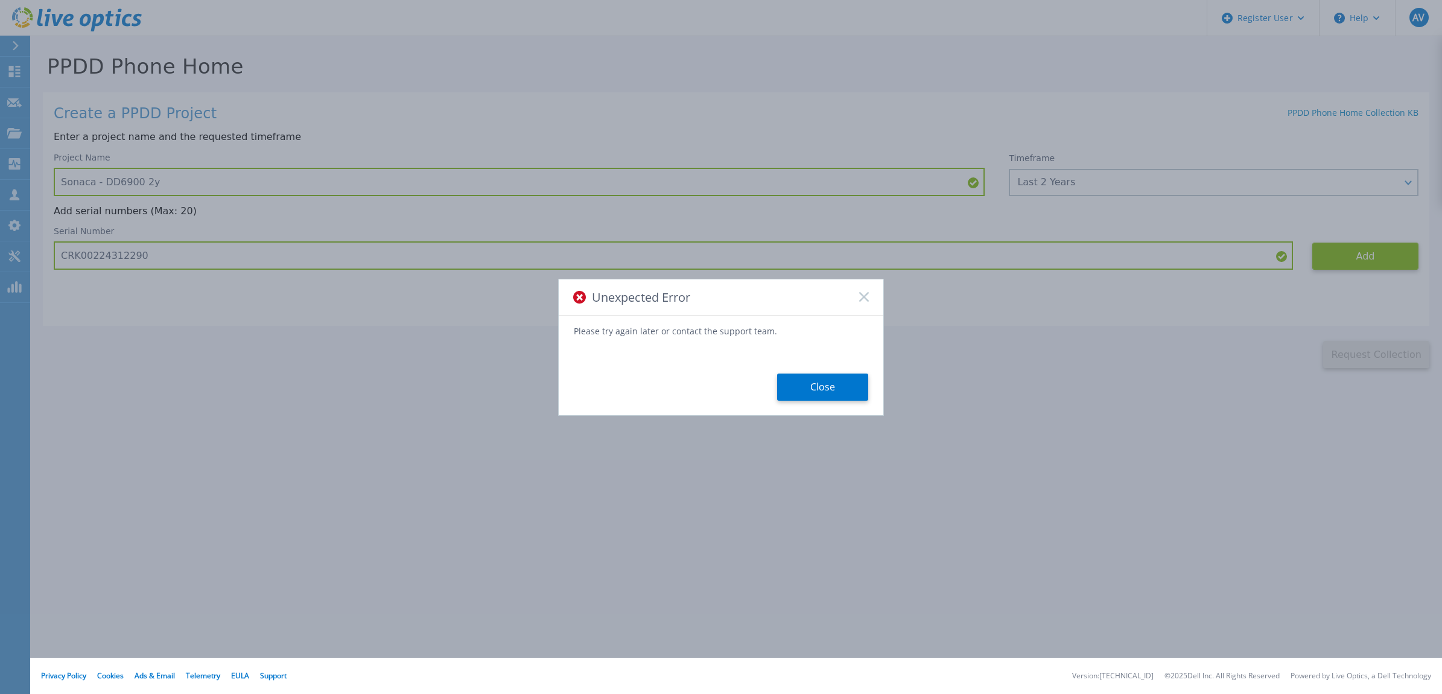
click at [821, 384] on button "Close" at bounding box center [822, 387] width 91 height 27
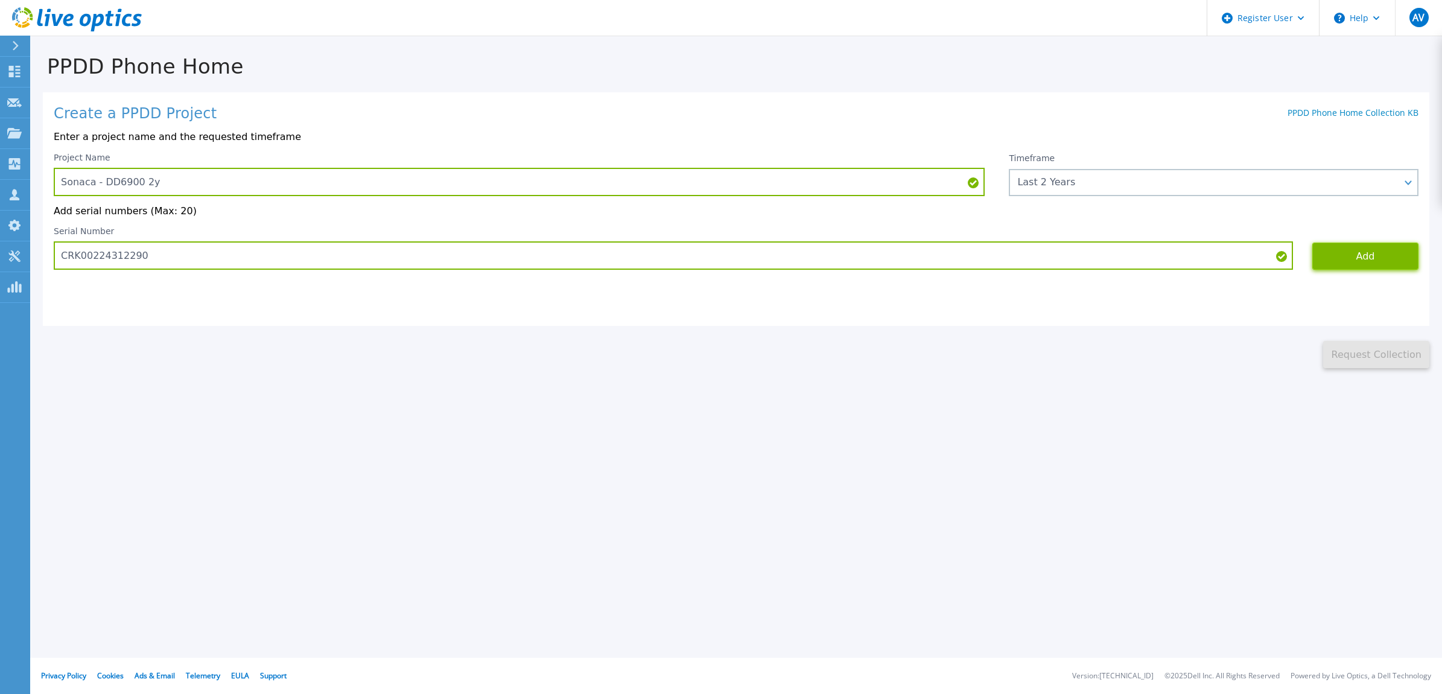
click at [1376, 251] on button "Add" at bounding box center [1366, 256] width 106 height 27
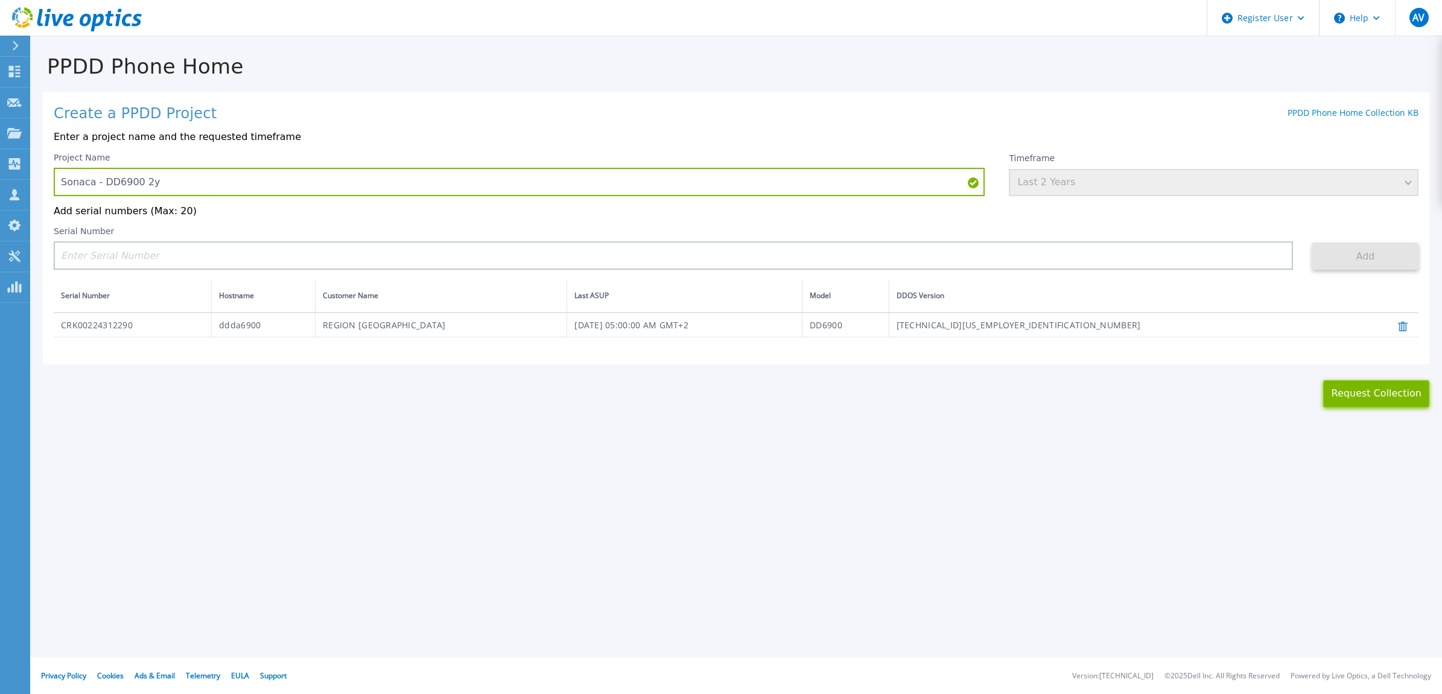
click at [1386, 388] on button "Request Collection" at bounding box center [1377, 393] width 106 height 27
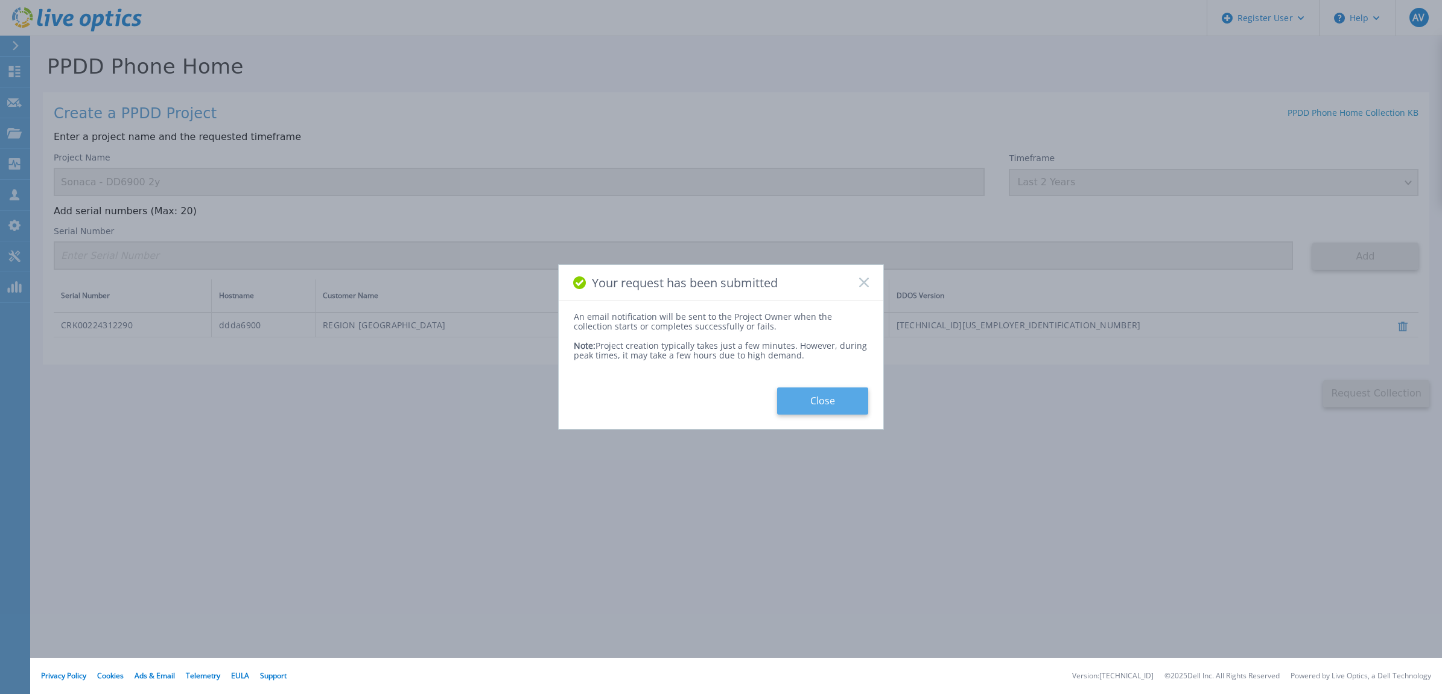
drag, startPoint x: 842, startPoint y: 407, endPoint x: 859, endPoint y: 403, distance: 17.4
click at [842, 407] on button "Close" at bounding box center [822, 400] width 91 height 27
